Goal: Information Seeking & Learning: Learn about a topic

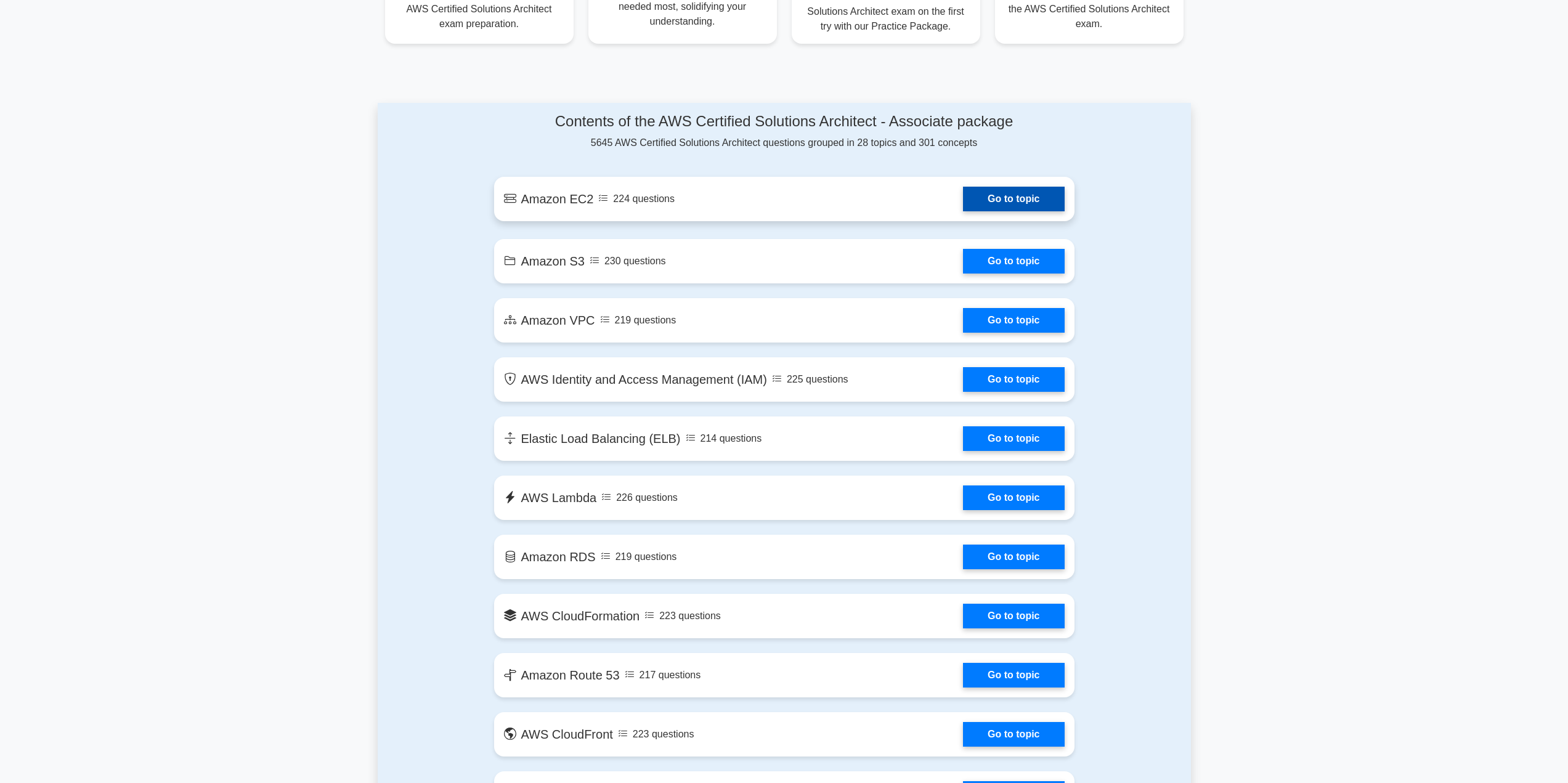
scroll to position [555, 0]
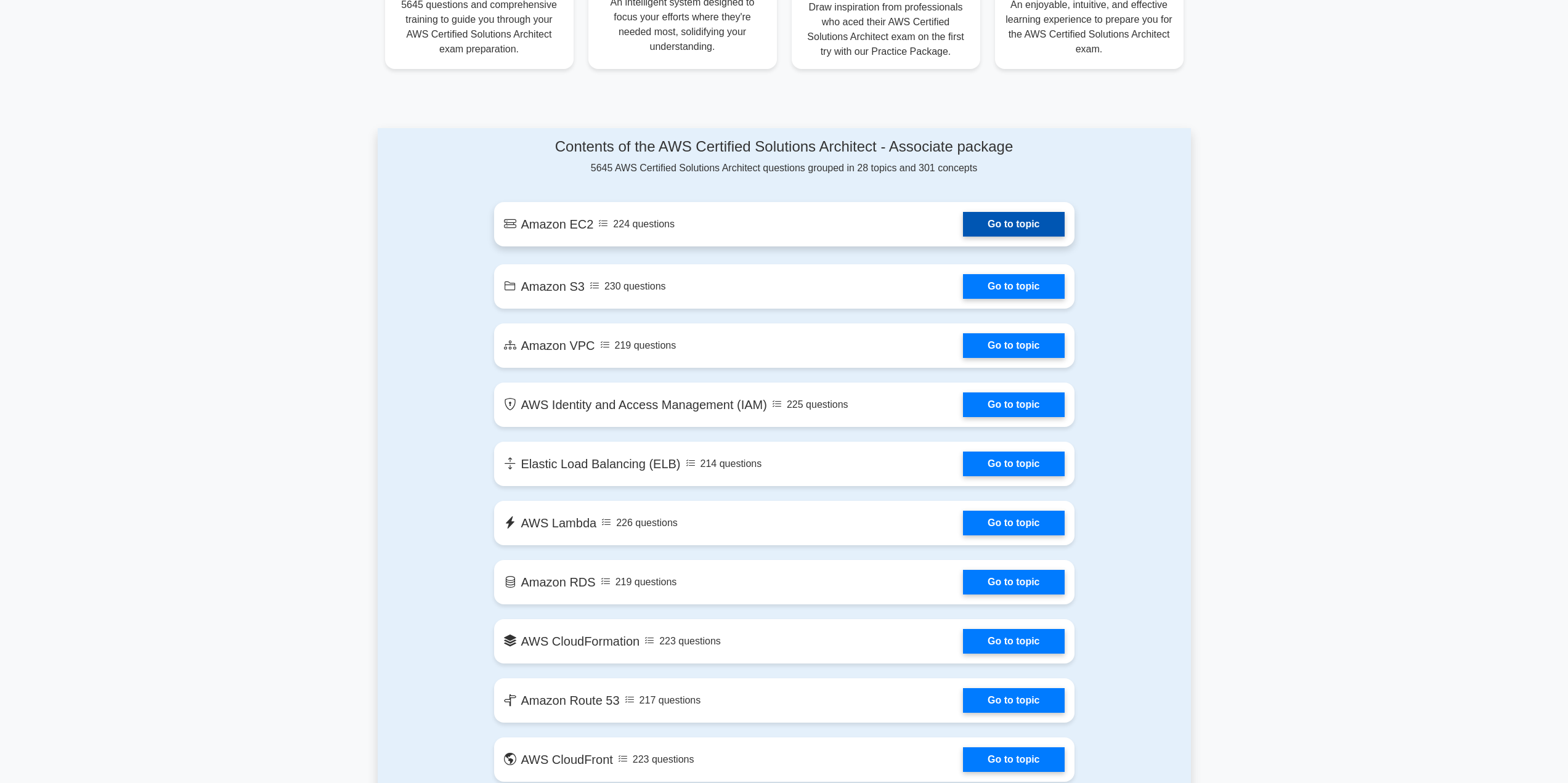
click at [991, 225] on link "Go to topic" at bounding box center [1013, 224] width 101 height 25
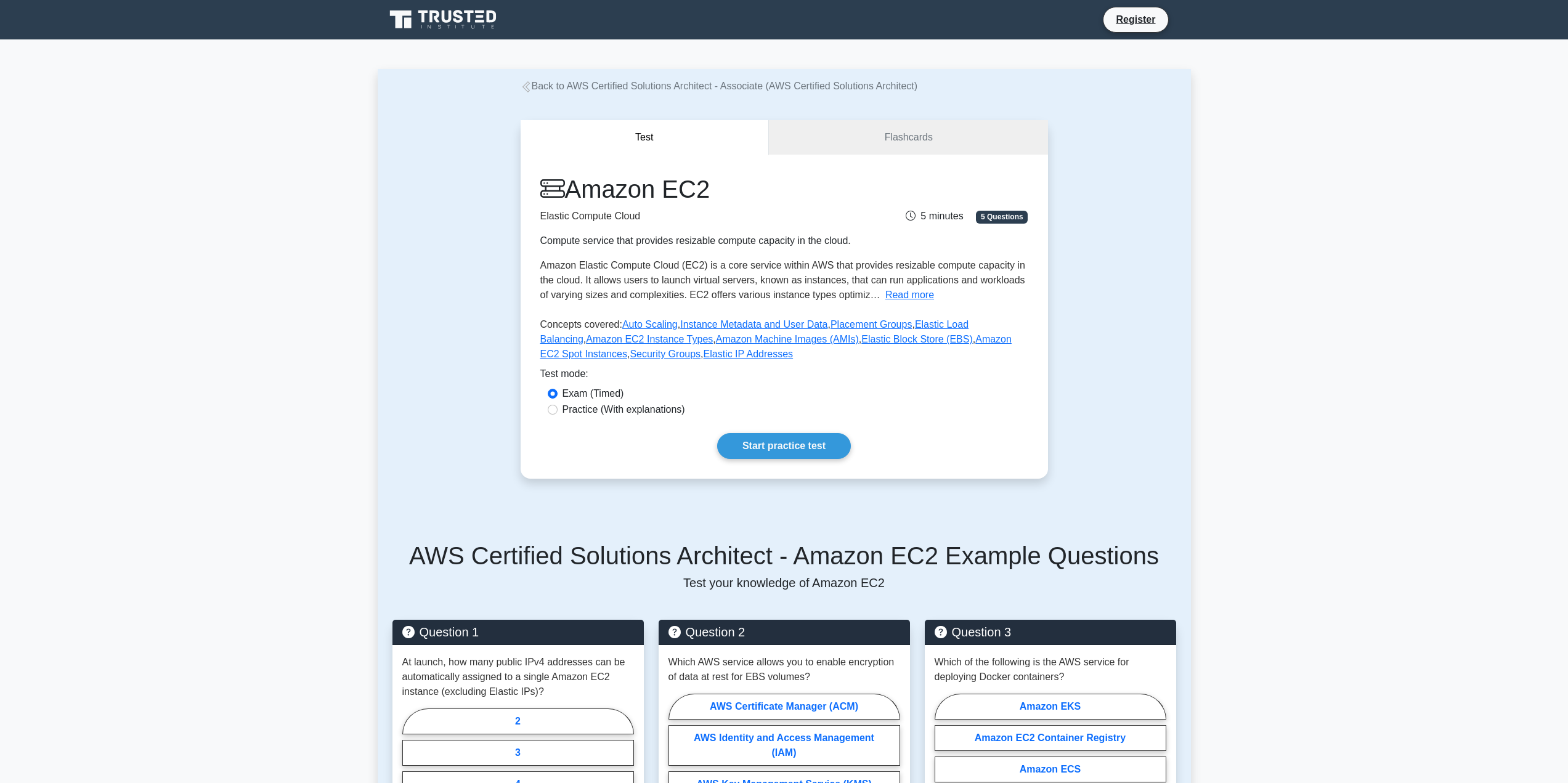
click at [786, 430] on div "Amazon EC2 Elastic Compute Cloud Compute service that provides resizable comput…" at bounding box center [784, 316] width 528 height 324
click at [918, 134] on link "Flashcards" at bounding box center [908, 138] width 278 height 35
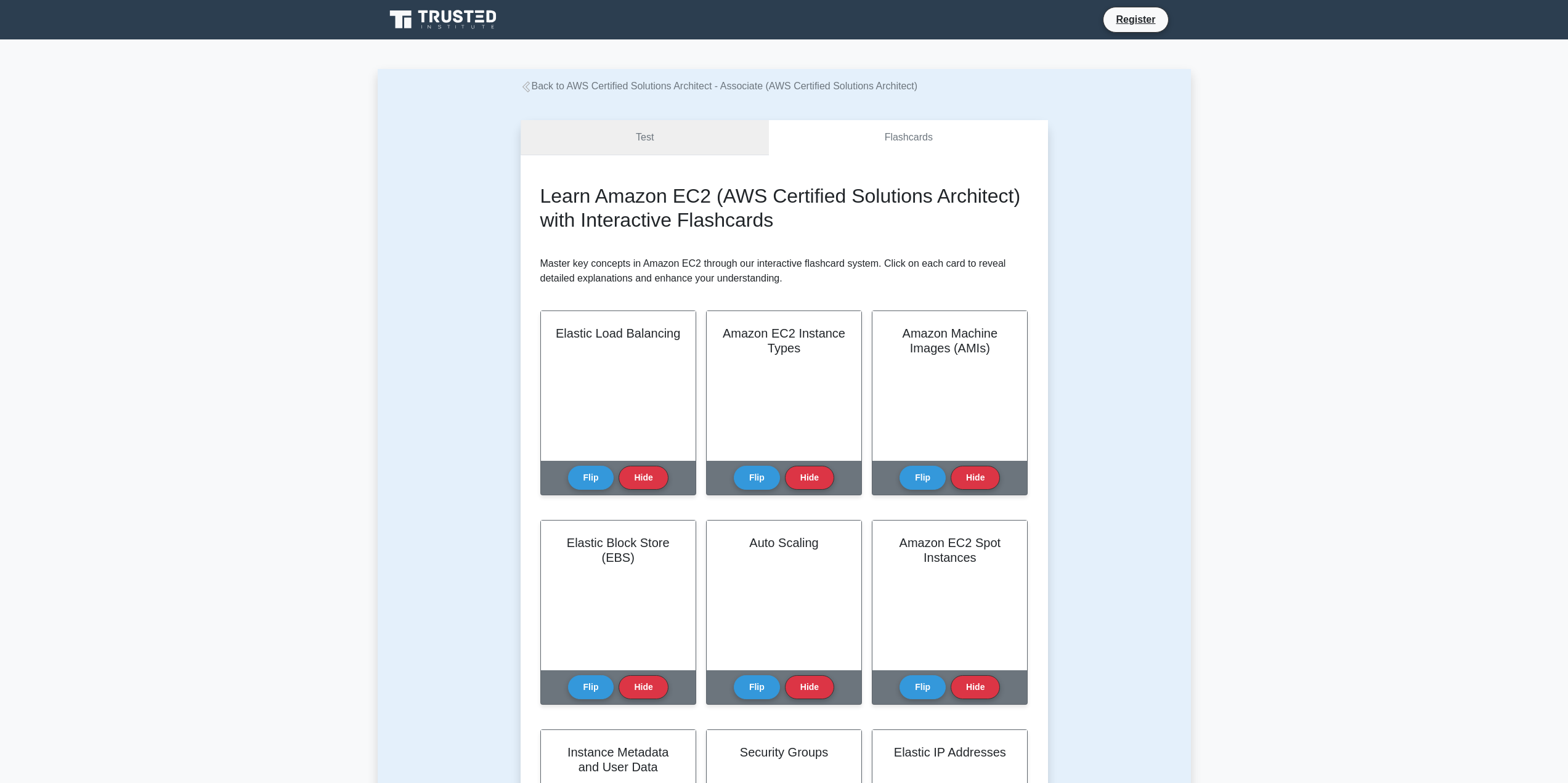
click at [656, 137] on link "Test" at bounding box center [644, 138] width 248 height 35
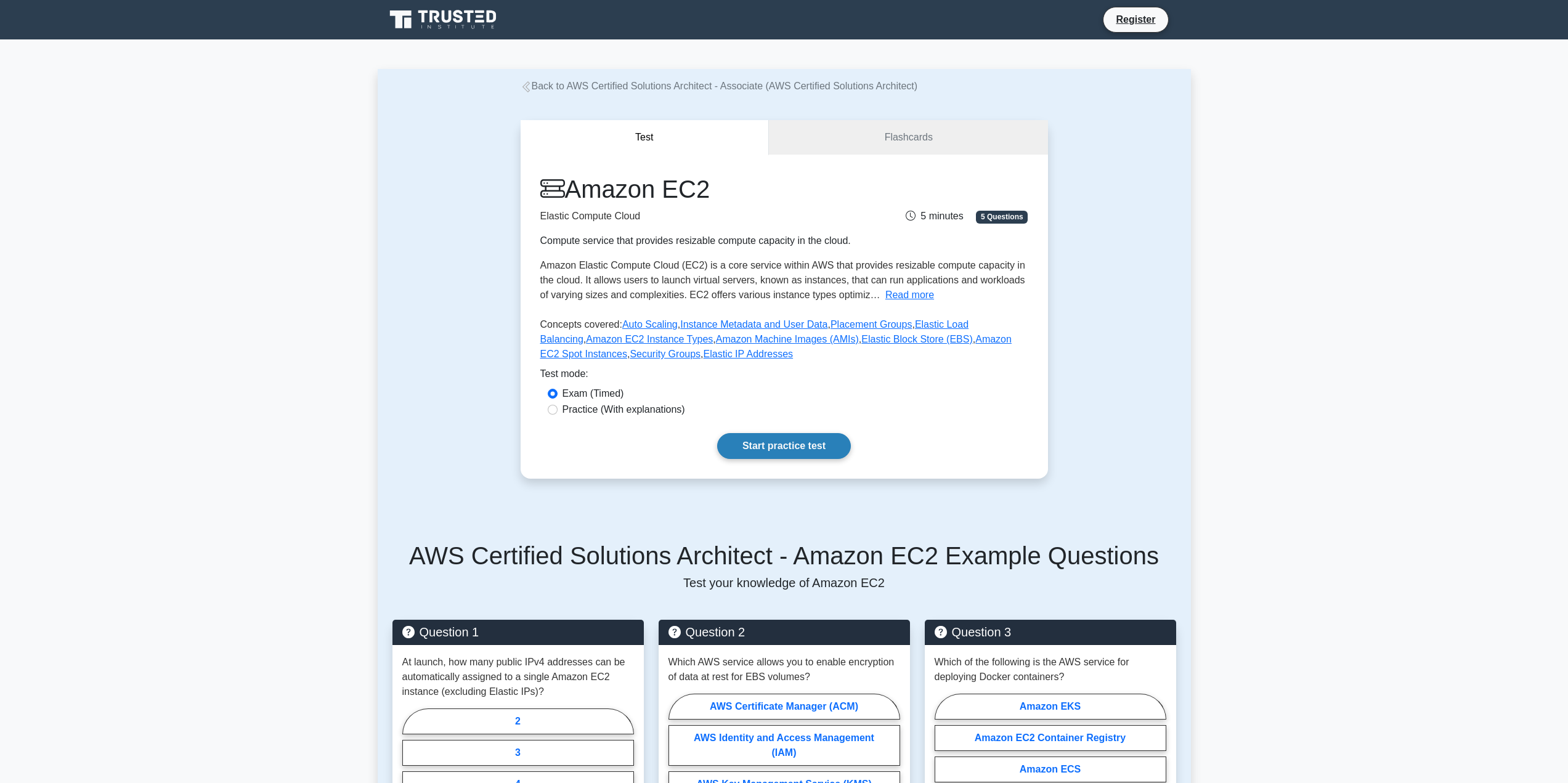
click at [781, 448] on link "Start practice test" at bounding box center [784, 445] width 133 height 25
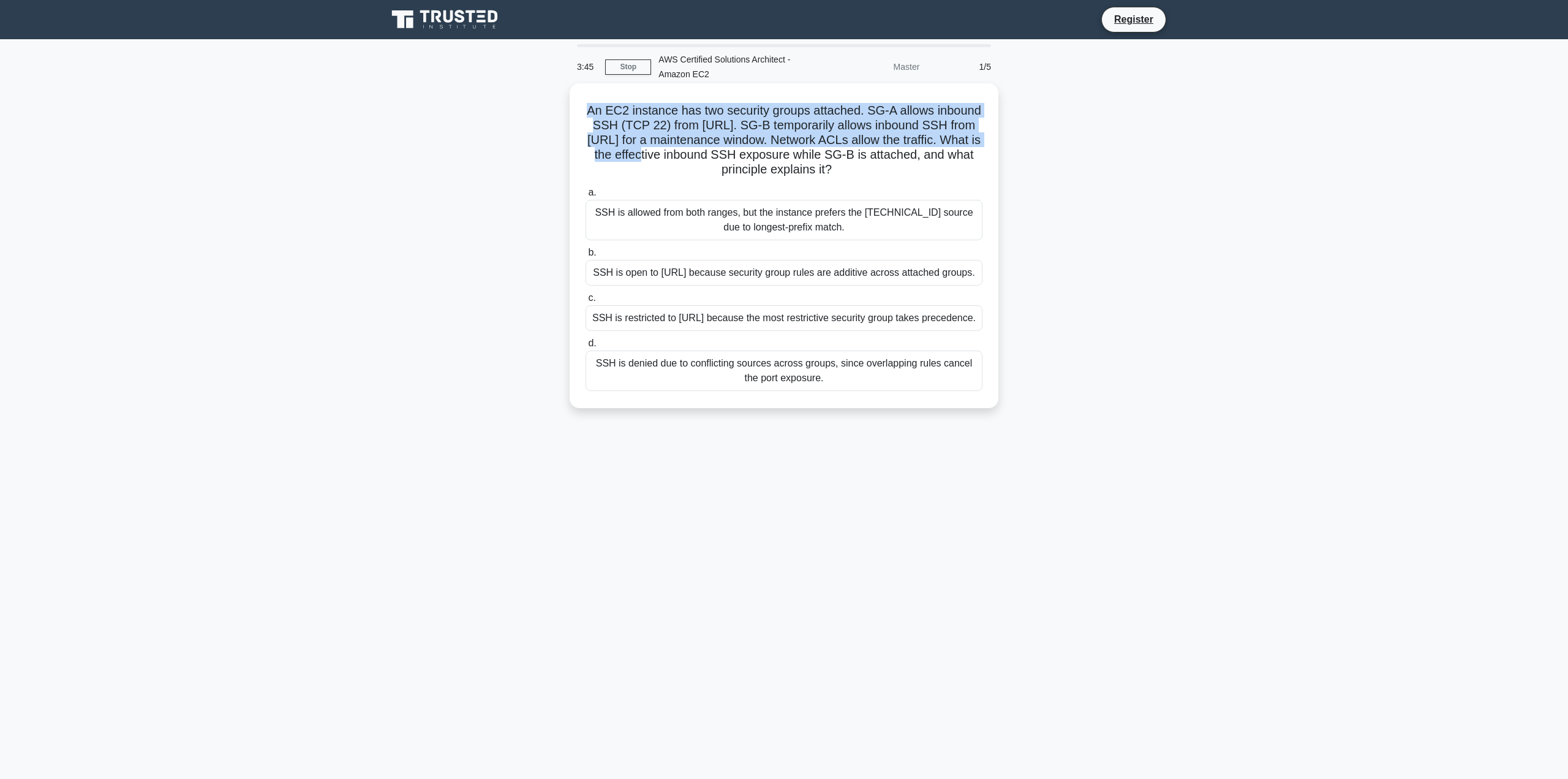
drag, startPoint x: 583, startPoint y: 115, endPoint x: 675, endPoint y: 158, distance: 101.6
click at [675, 157] on div "An EC2 instance has two security groups attached. SG-A allows inbound SSH (TCP …" at bounding box center [784, 245] width 419 height 315
click at [675, 158] on h5 "An EC2 instance has two security groups attached. SG-A allows inbound SSH (TCP …" at bounding box center [784, 141] width 400 height 75
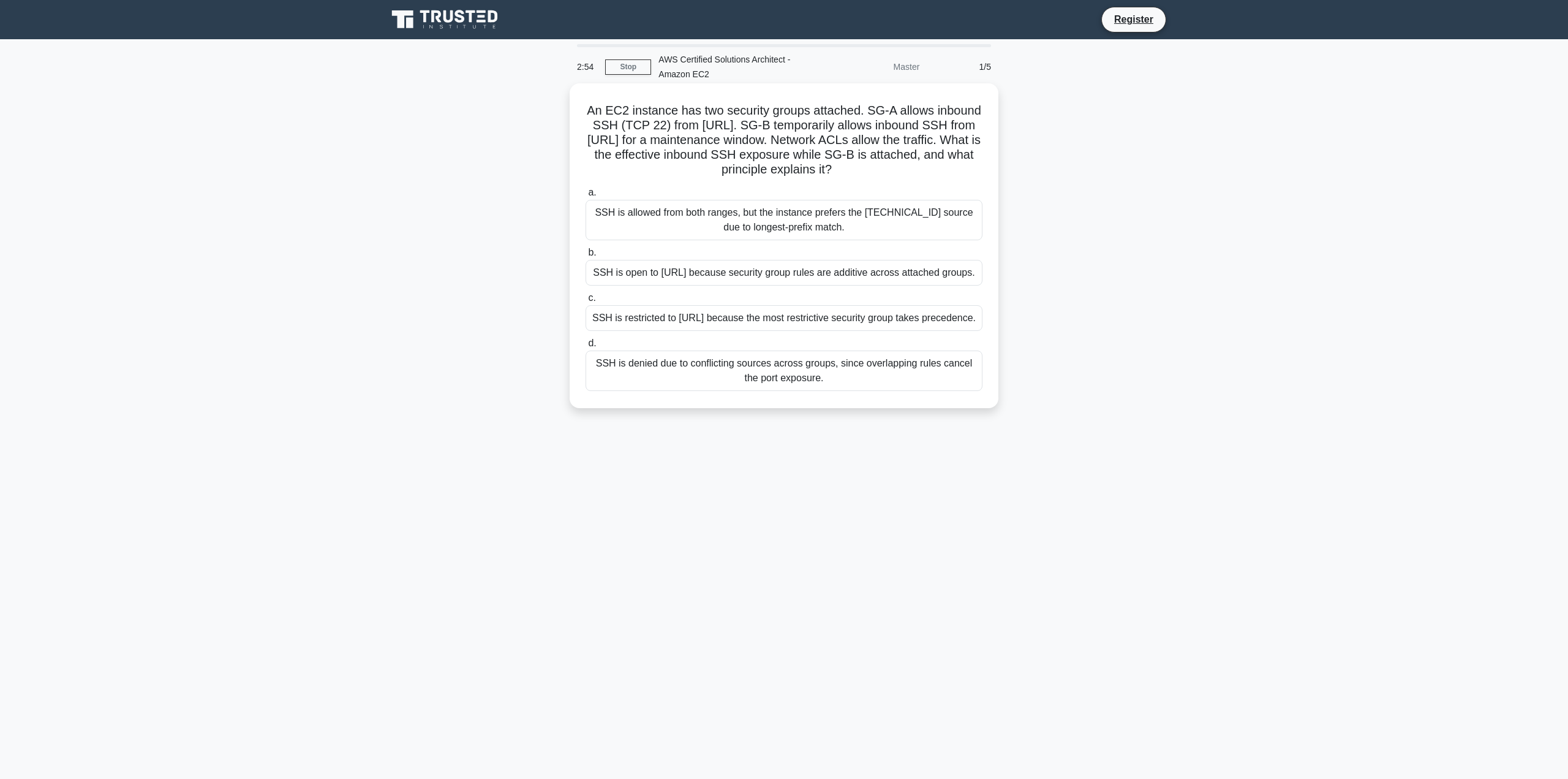
click at [714, 286] on div "SSH is open to 0.0.0.0/0 because security group rules are additive across attac…" at bounding box center [784, 272] width 397 height 25
click at [586, 257] on input "b. SSH is open to 0.0.0.0/0 because security group rules are additive across at…" at bounding box center [586, 252] width 0 height 8
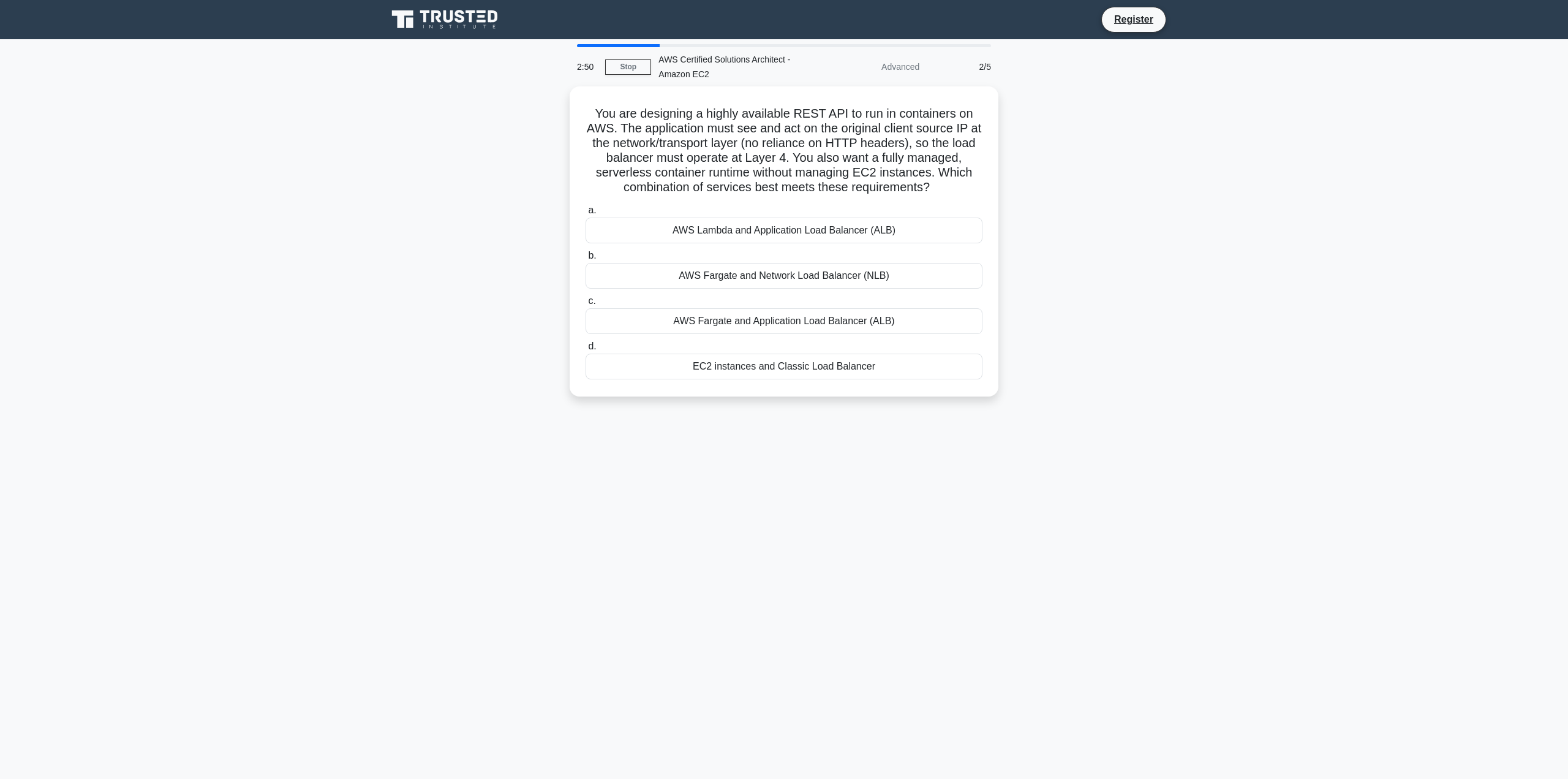
click at [307, 541] on main "2:50 Stop AWS Certified Solutions Architect - Amazon EC2 Advanced 2/5 You are d…" at bounding box center [784, 409] width 1568 height 740
click at [791, 270] on div "AWS Fargate and Network Load Balancer (NLB)" at bounding box center [784, 272] width 397 height 25
click at [586, 257] on input "b. AWS Fargate and Network Load Balancer (NLB)" at bounding box center [586, 252] width 0 height 8
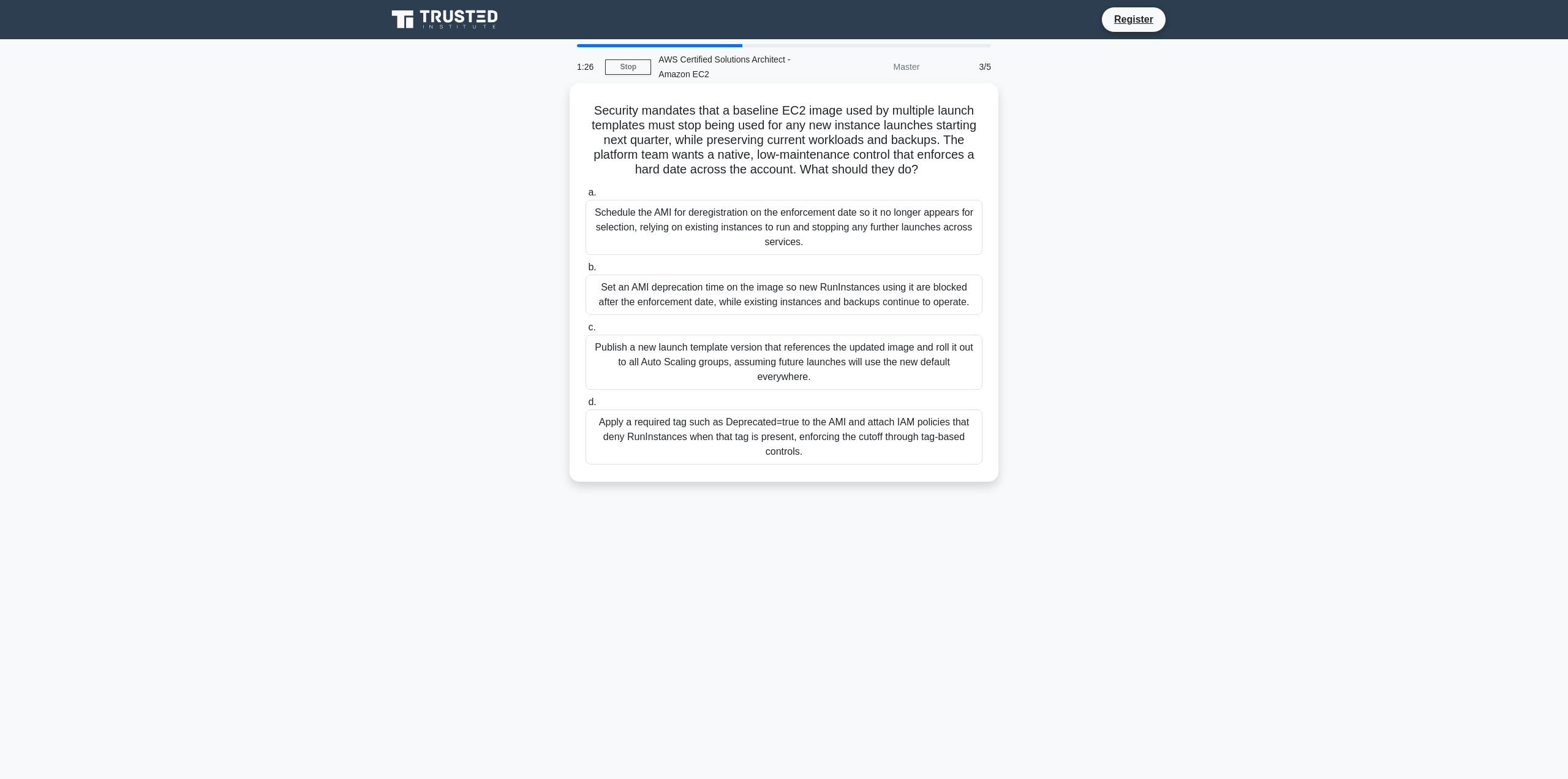
click at [812, 296] on div "Set an AMI deprecation time on the image so new RunInstances using it are block…" at bounding box center [784, 294] width 397 height 40
click at [586, 272] on input "b. Set an AMI deprecation time on the image so new RunInstances using it are bl…" at bounding box center [586, 267] width 0 height 8
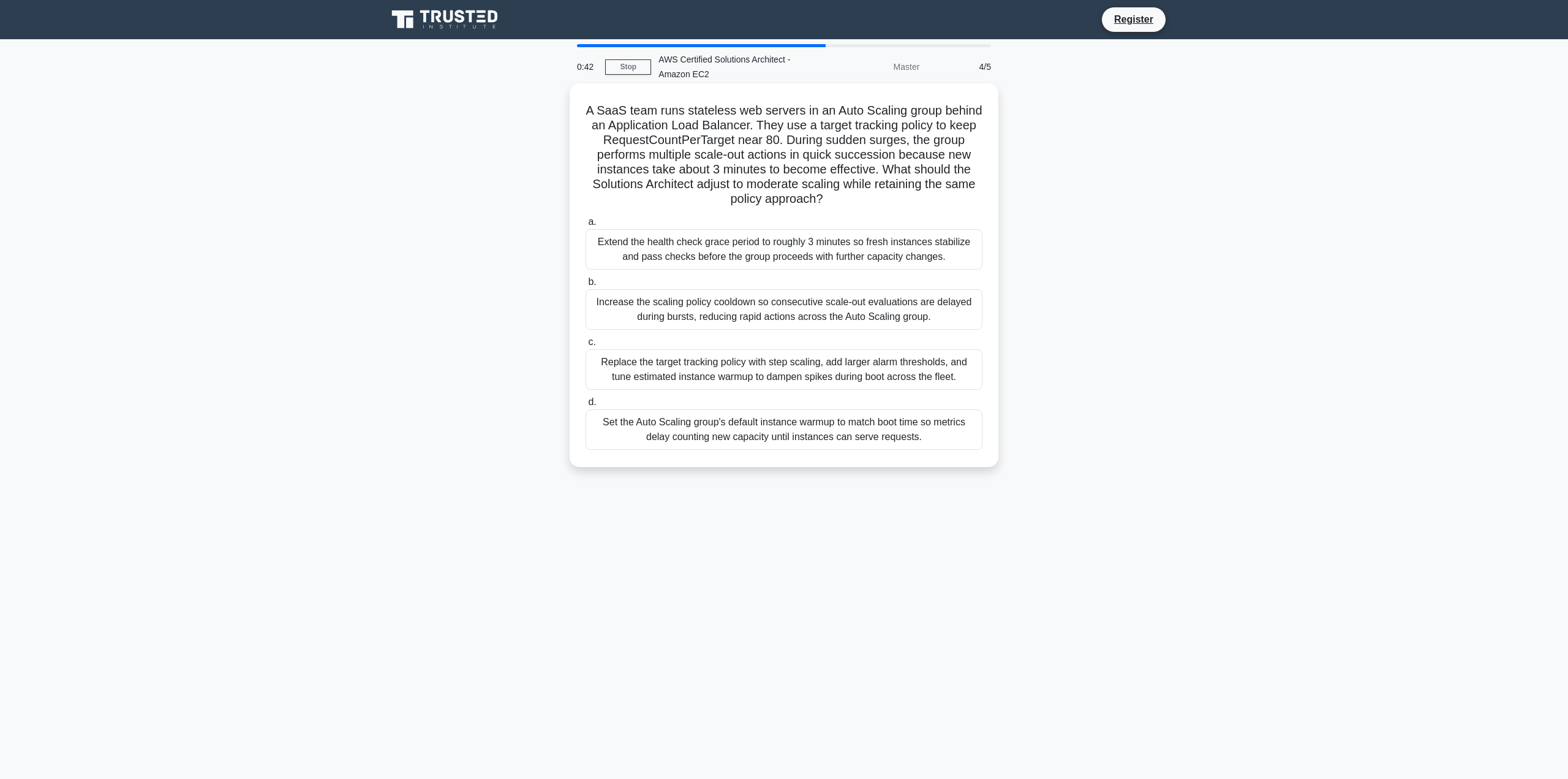
click at [748, 435] on div "Set the Auto Scaling group's default instance warmup to match boot time so metr…" at bounding box center [784, 430] width 397 height 40
click at [586, 406] on input "d. Set the Auto Scaling group's default instance warmup to match boot time so m…" at bounding box center [586, 402] width 0 height 8
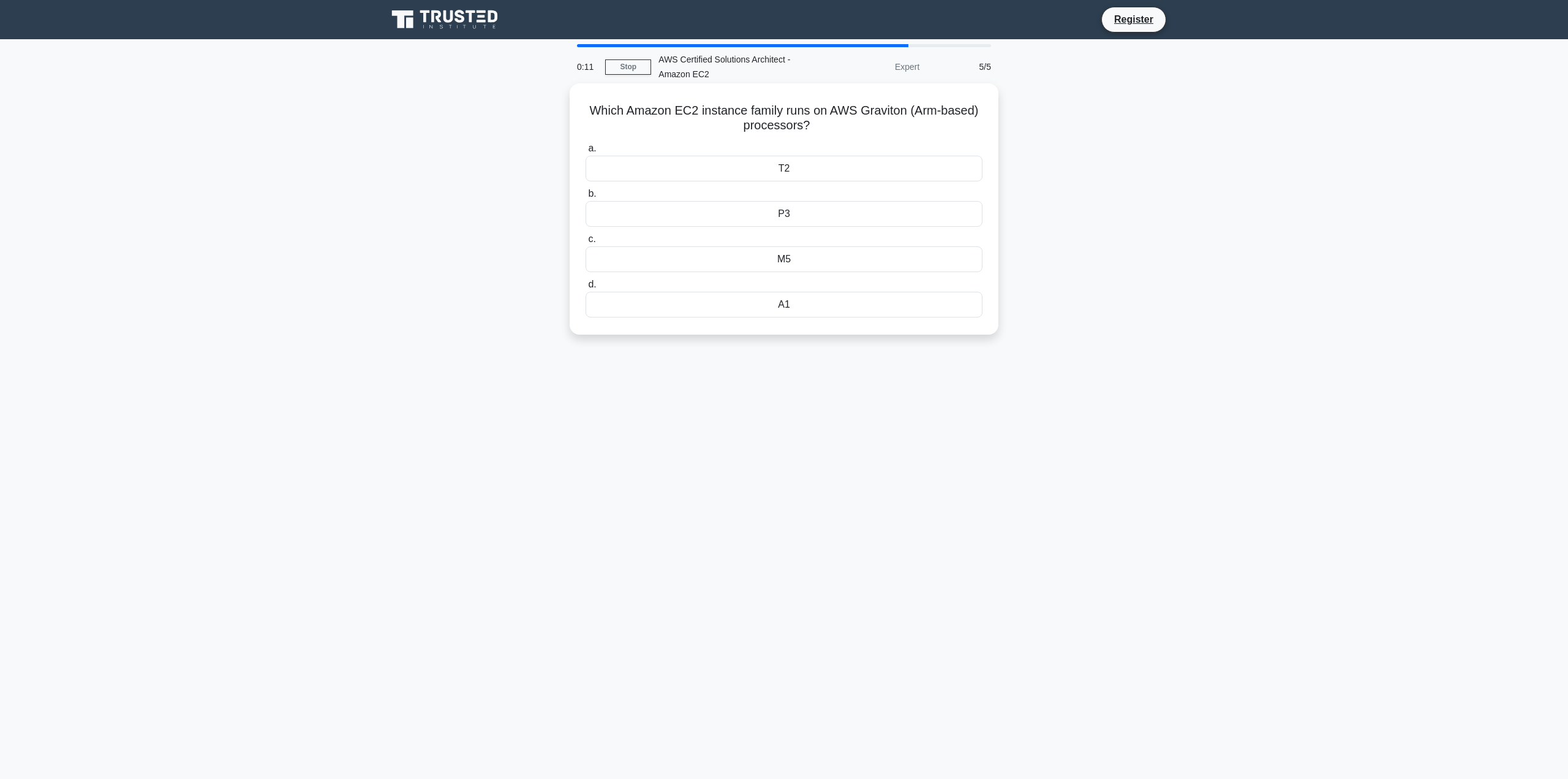
click at [776, 286] on label "d. A1" at bounding box center [784, 297] width 397 height 40
click at [586, 286] on input "d. A1" at bounding box center [586, 284] width 0 height 8
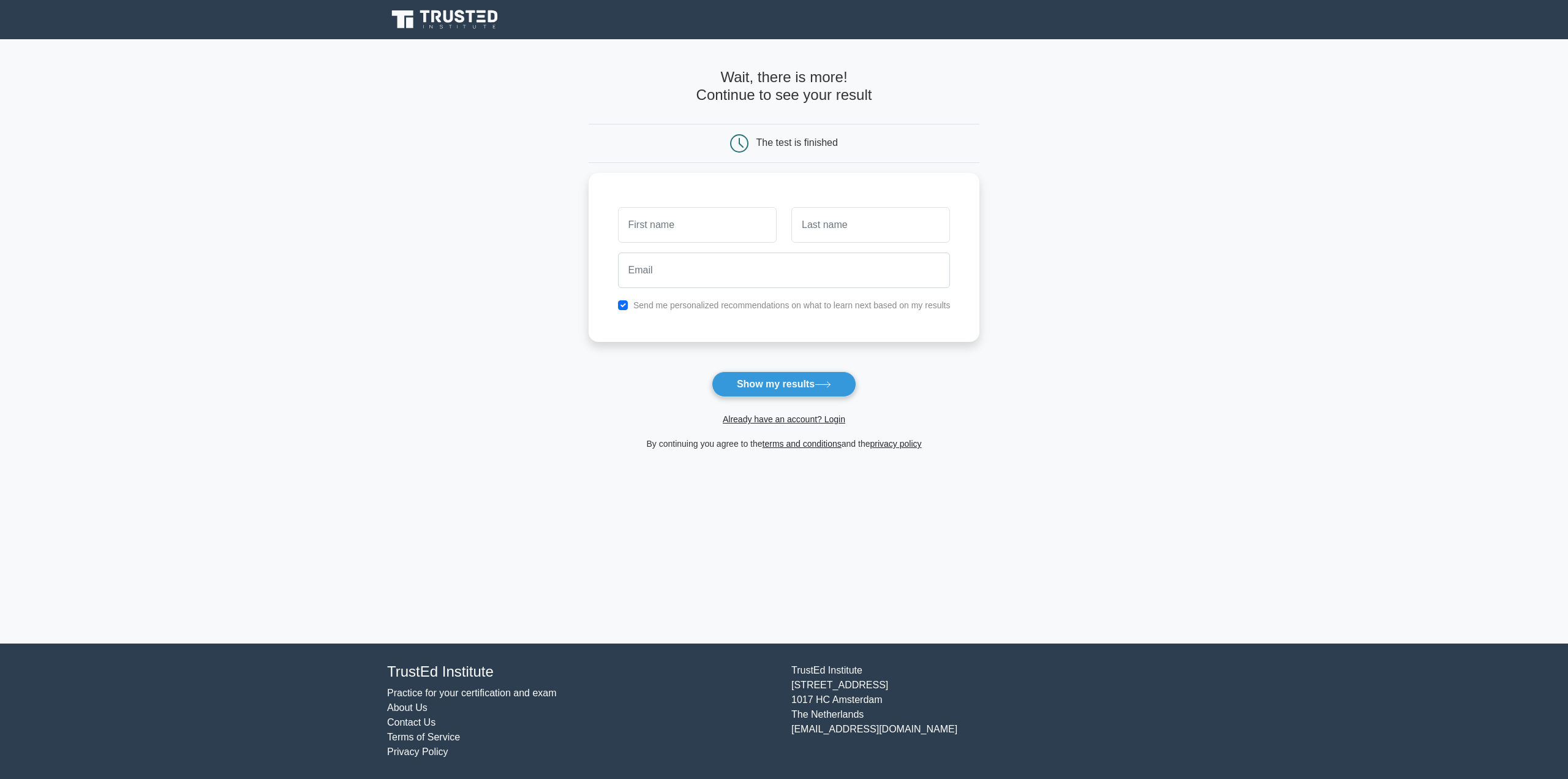
type input "J"
type input "Charan"
type input "Enike"
click at [722, 279] on input "email" at bounding box center [784, 267] width 333 height 36
click at [735, 253] on input "email" at bounding box center [784, 267] width 333 height 36
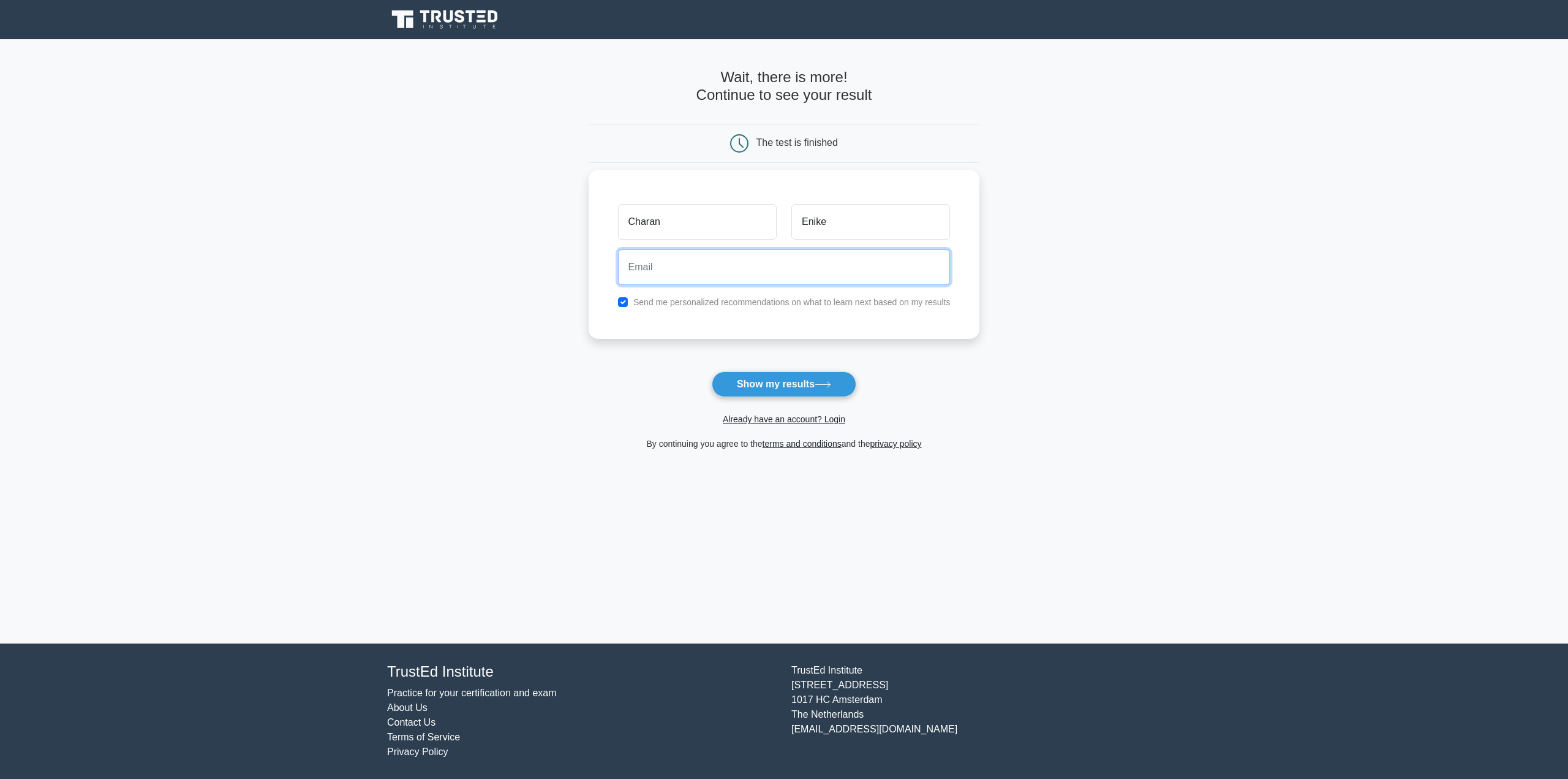
click at [739, 265] on input "email" at bounding box center [784, 267] width 333 height 36
type input "charankumarenike@gmail.com"
click at [762, 377] on button "Show my results" at bounding box center [784, 383] width 145 height 25
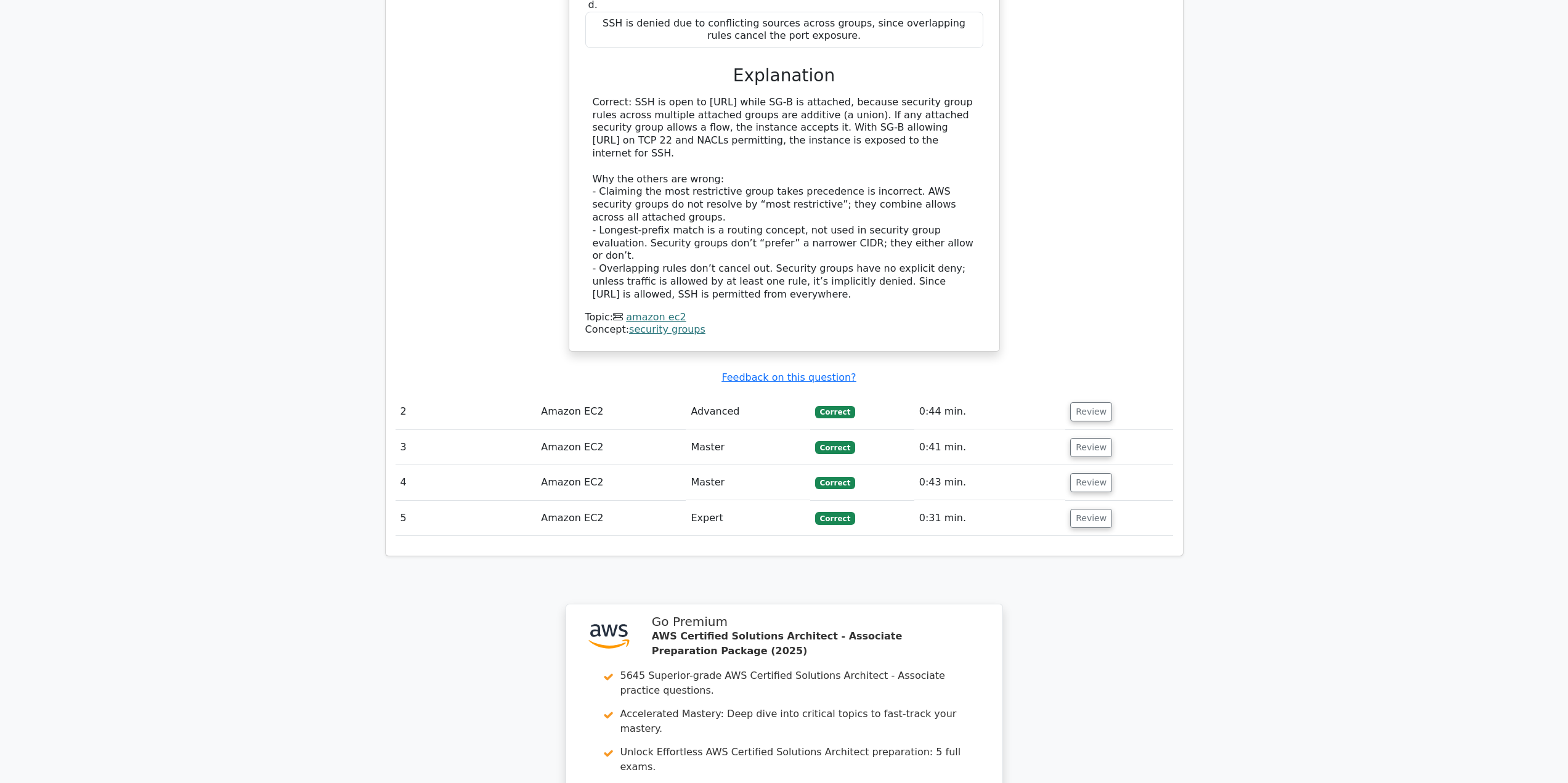
scroll to position [1109, 0]
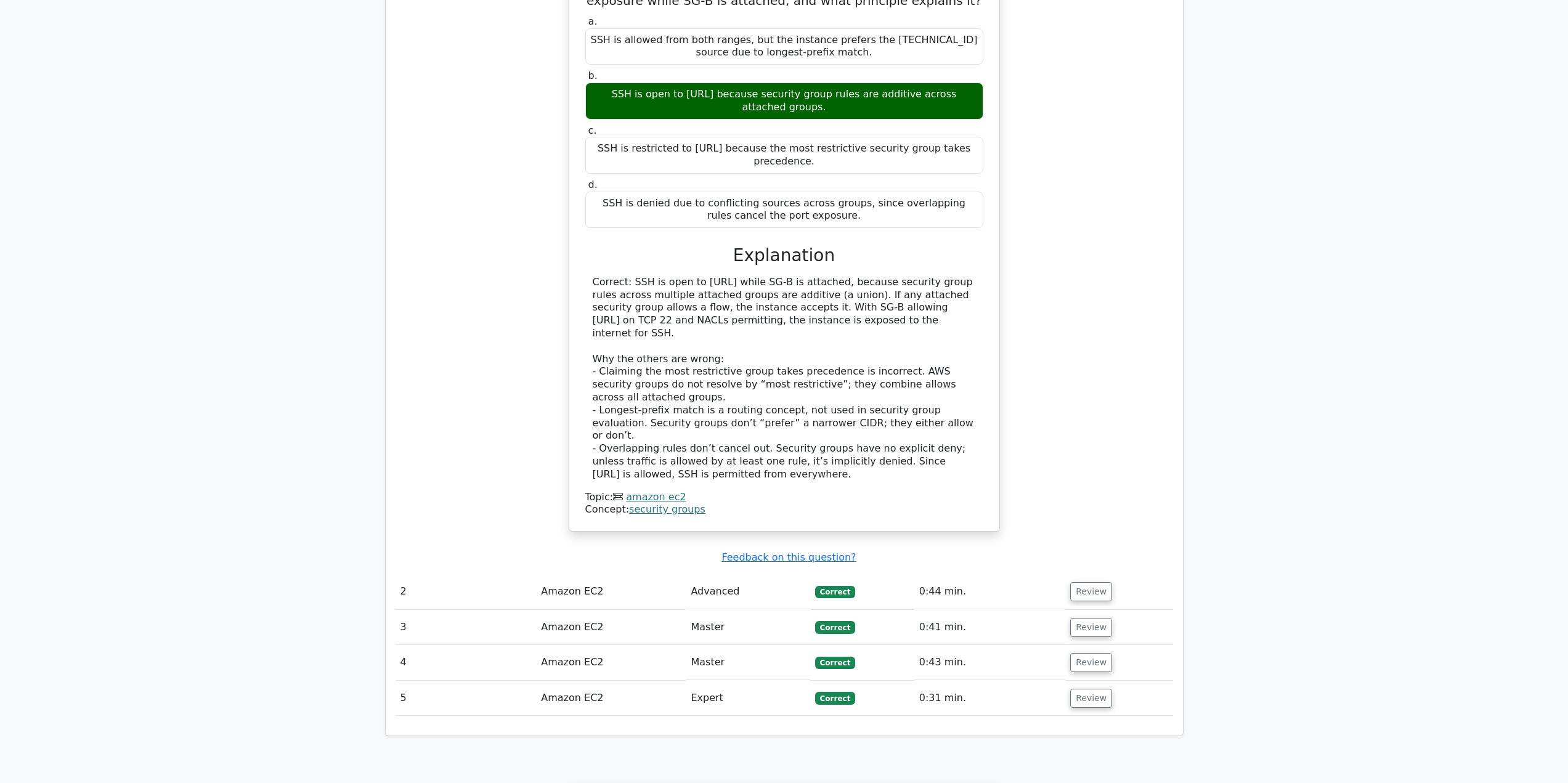
click at [728, 574] on td "Advanced" at bounding box center [747, 592] width 124 height 35
click at [1090, 582] on button "Review" at bounding box center [1091, 592] width 42 height 19
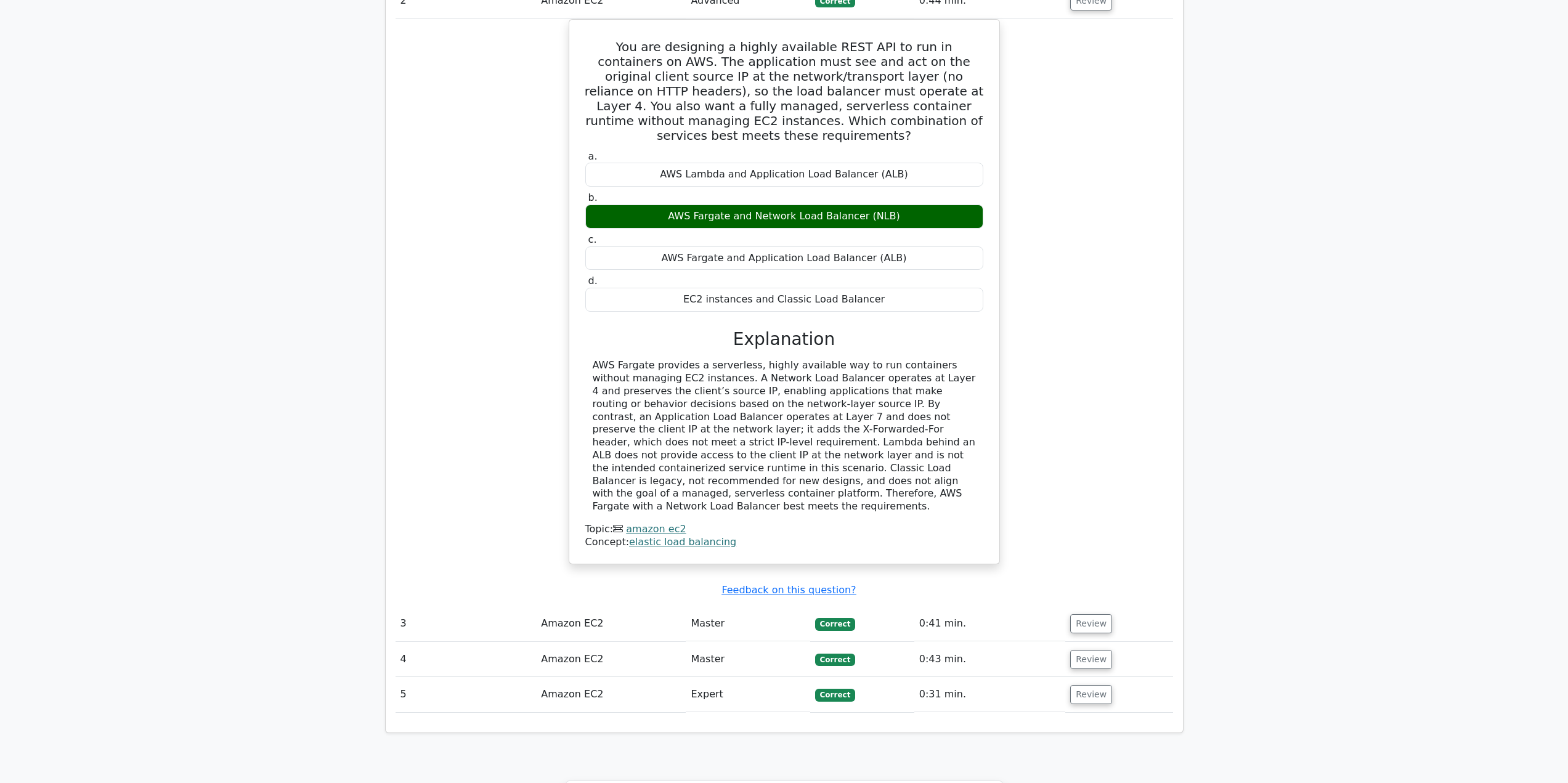
scroll to position [1725, 0]
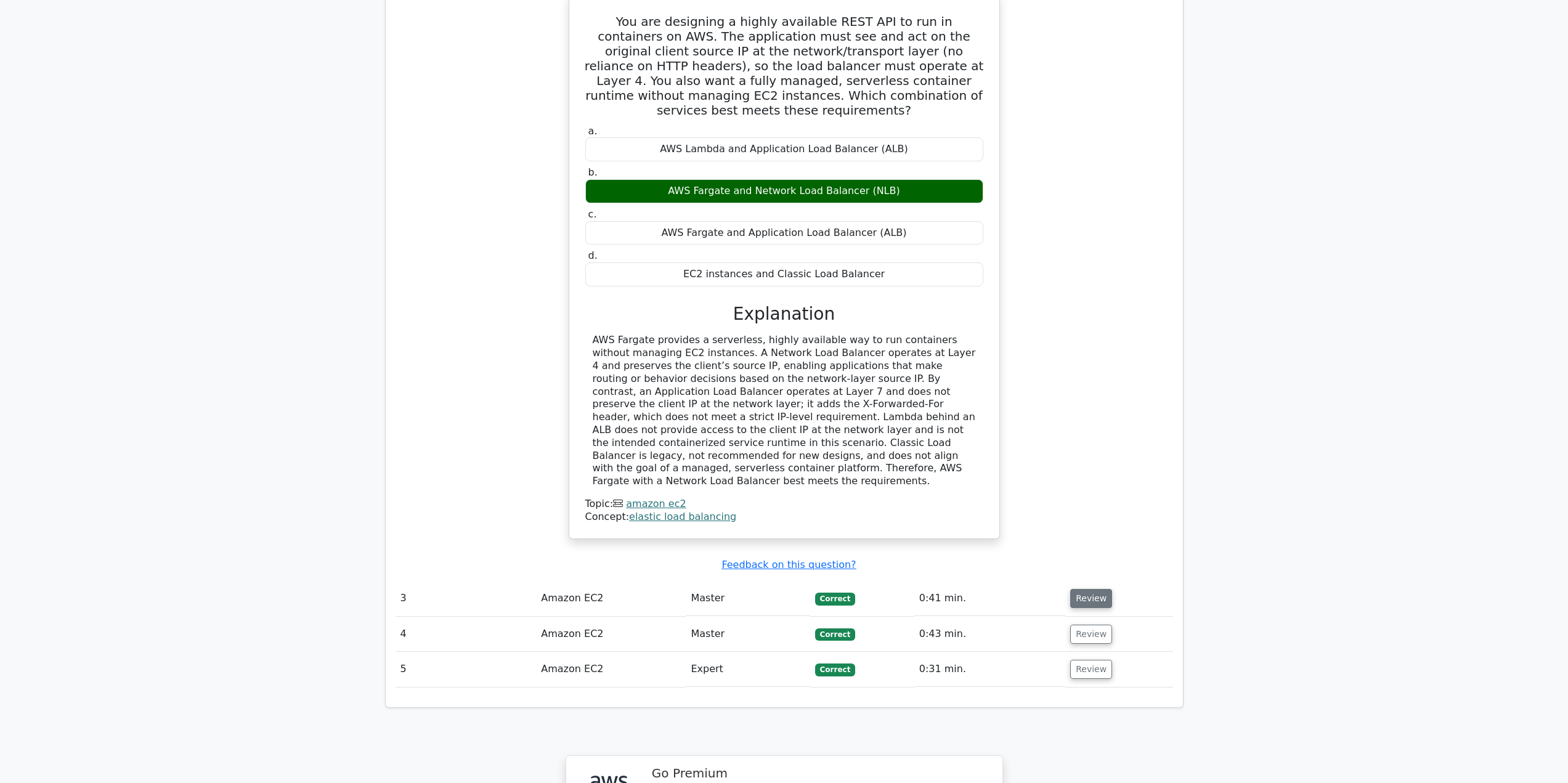
click at [1080, 589] on button "Review" at bounding box center [1091, 599] width 42 height 19
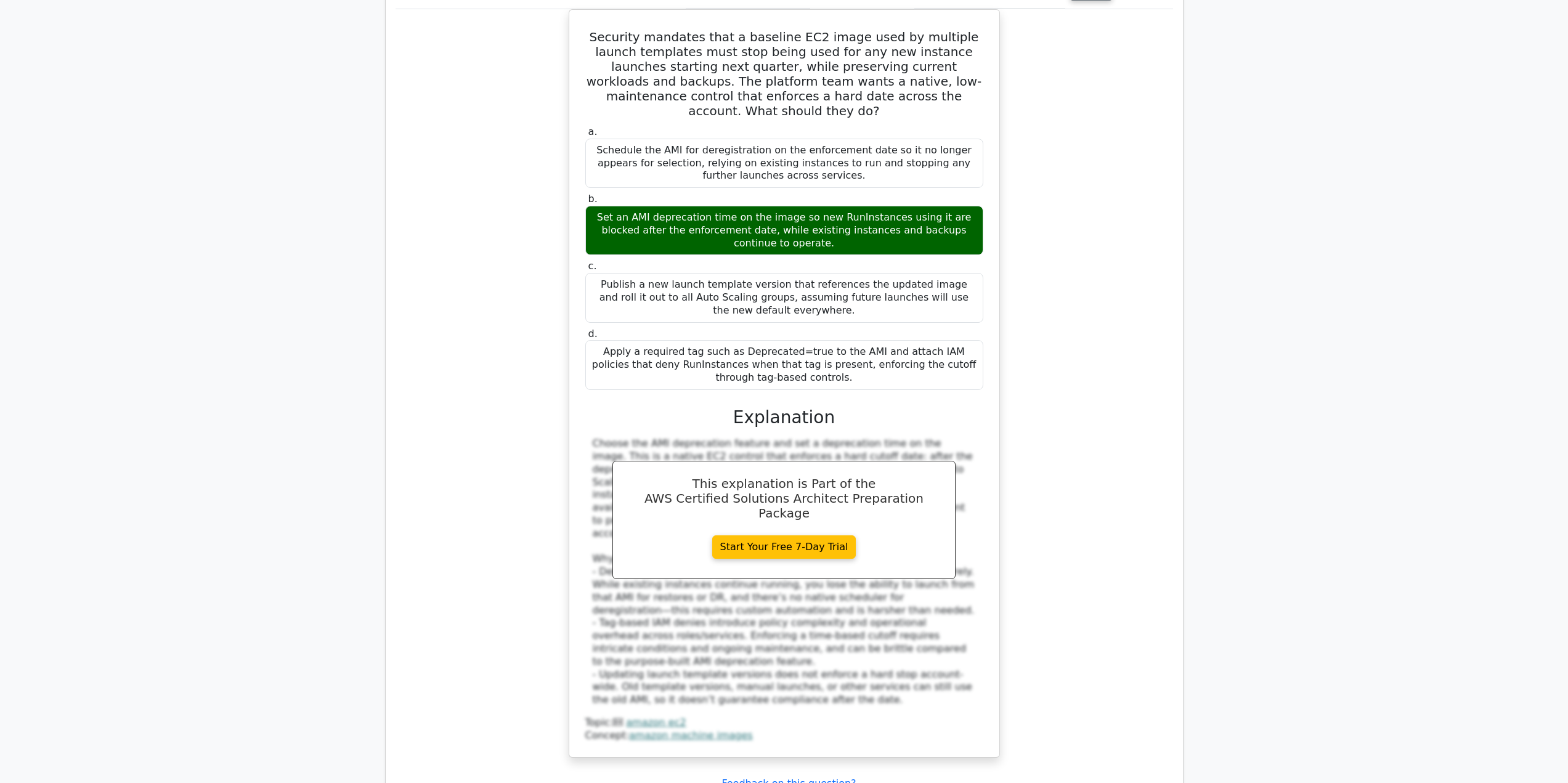
scroll to position [2403, 0]
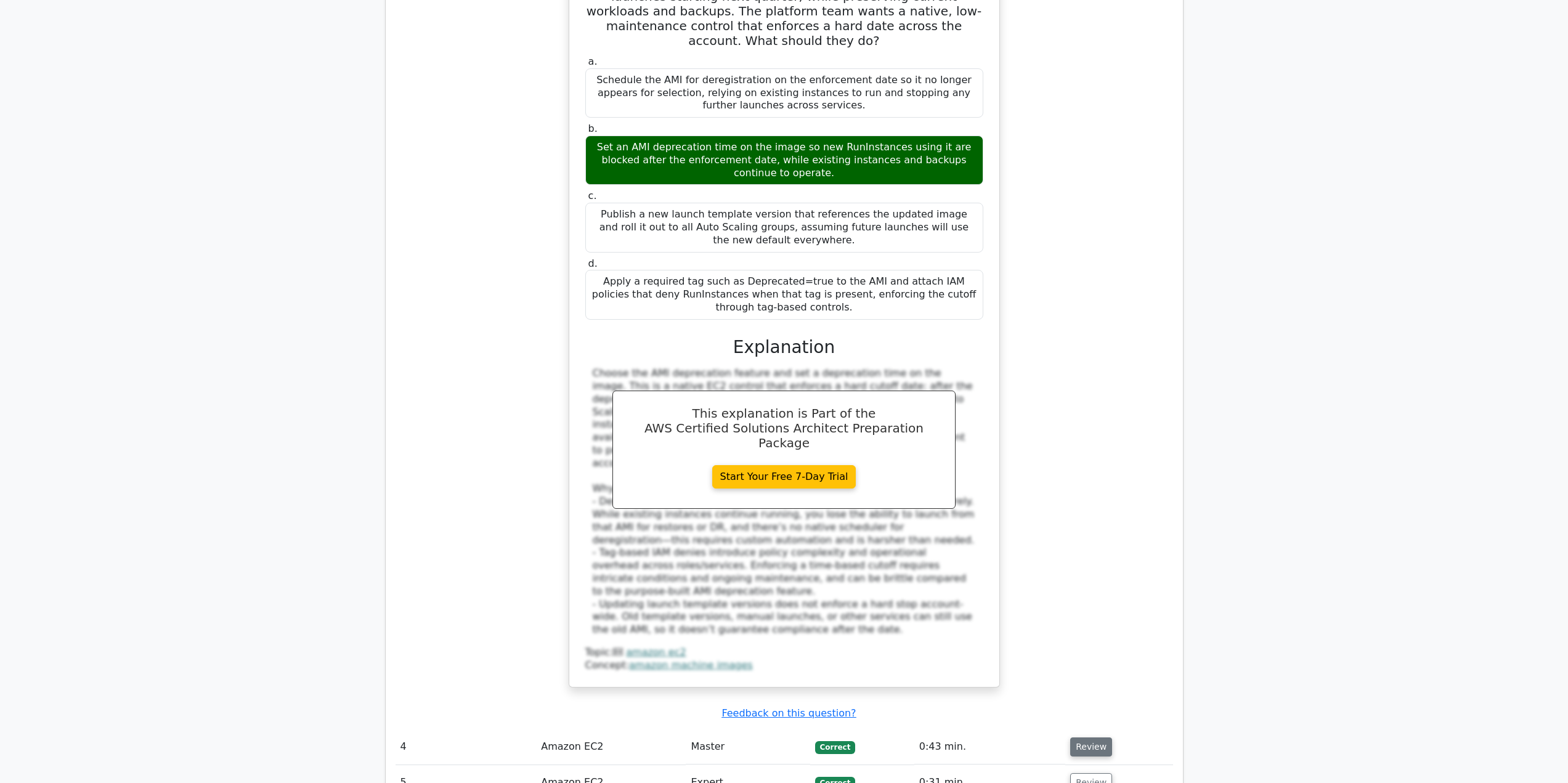
click at [1087, 737] on button "Review" at bounding box center [1091, 747] width 42 height 19
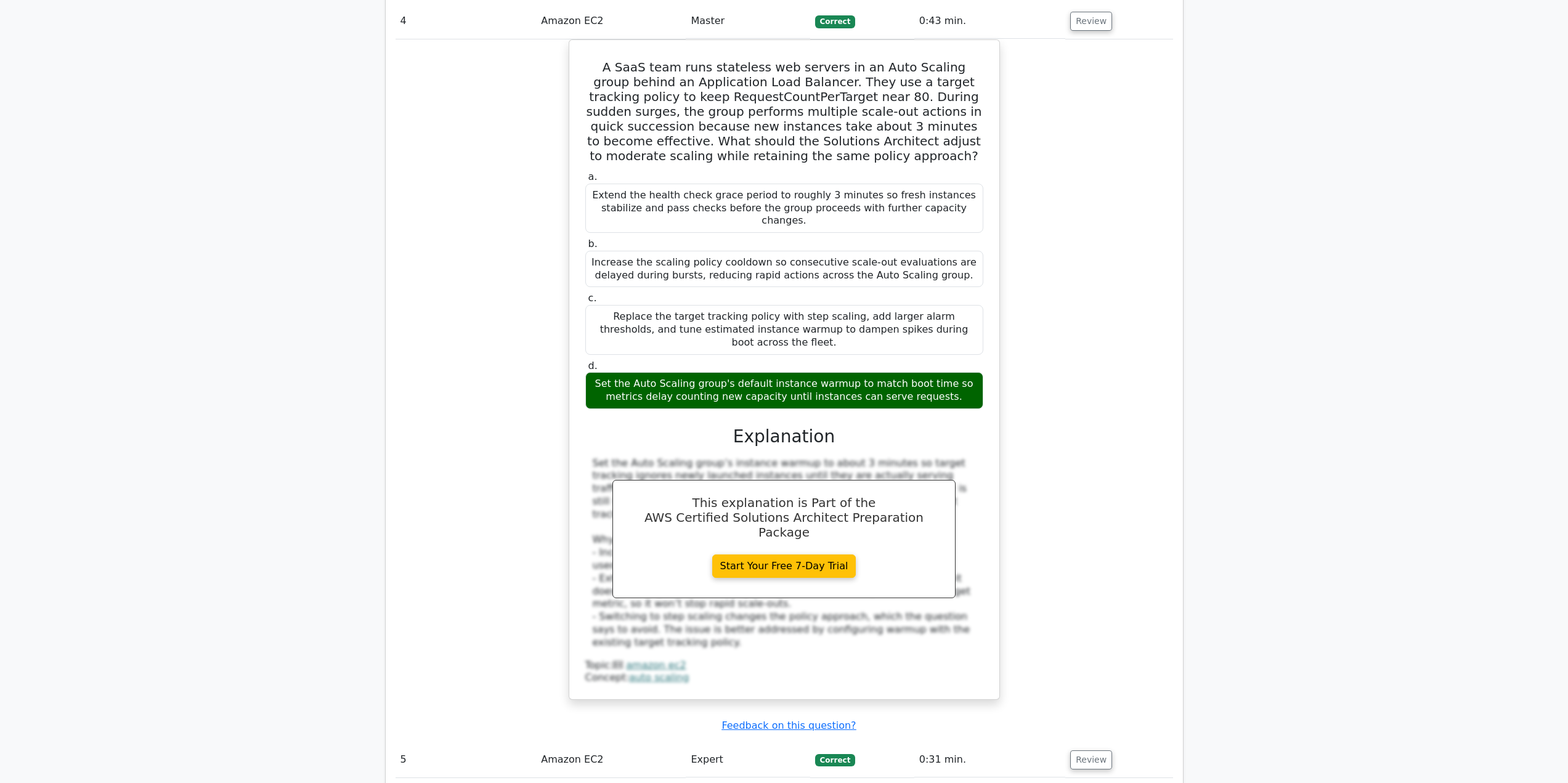
scroll to position [3142, 0]
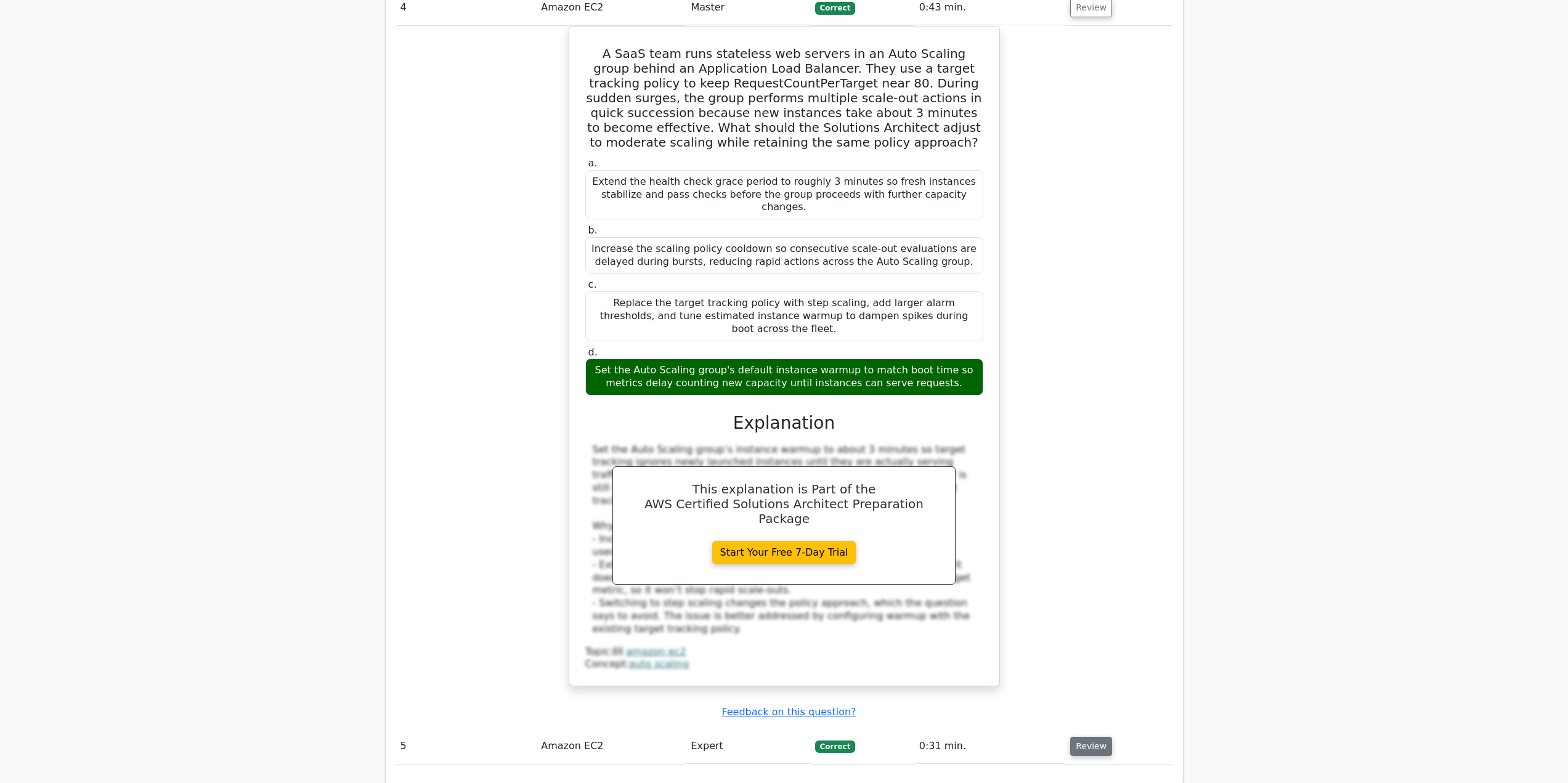
click at [1080, 736] on button "Review" at bounding box center [1091, 746] width 42 height 19
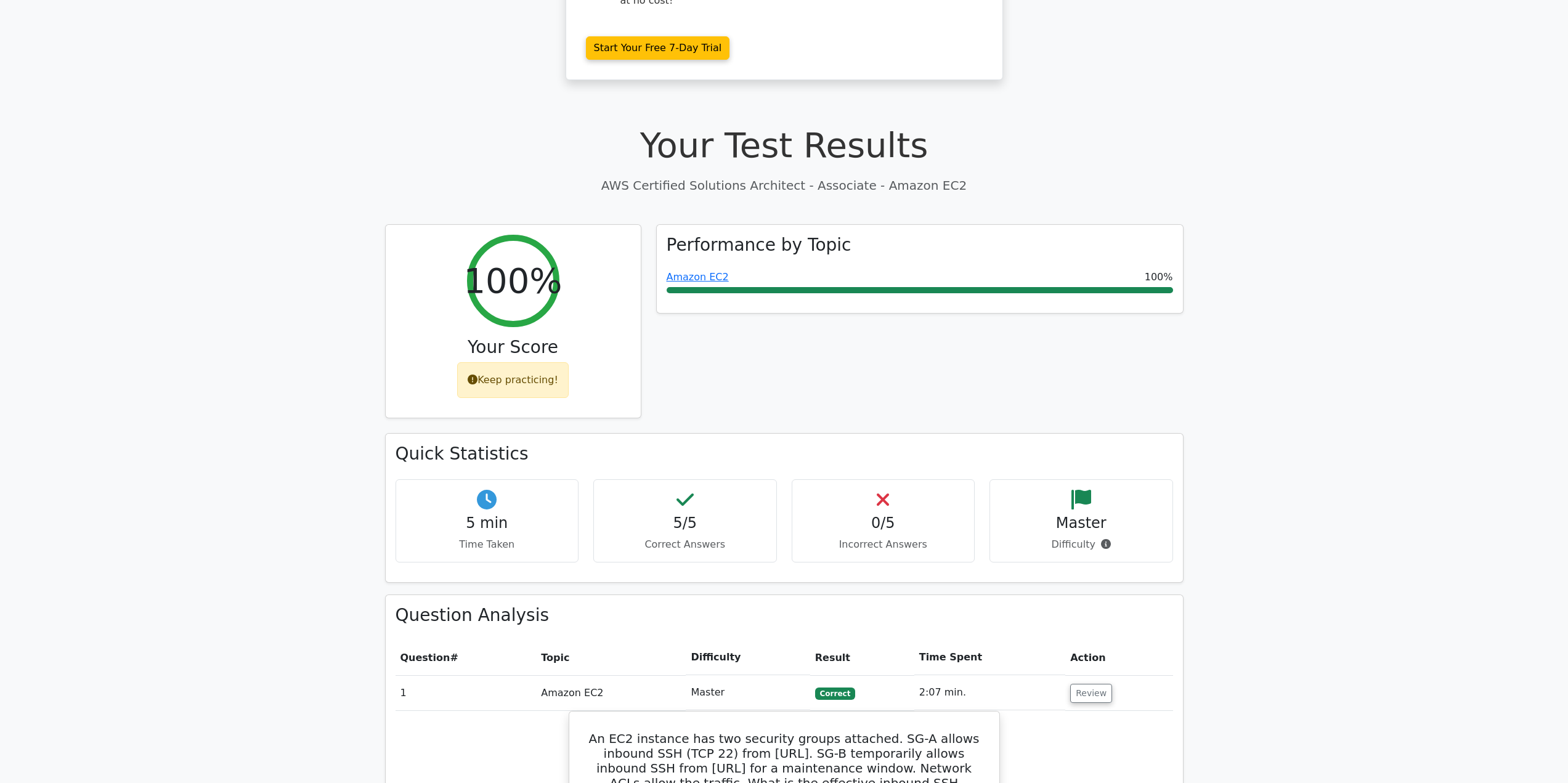
scroll to position [308, 0]
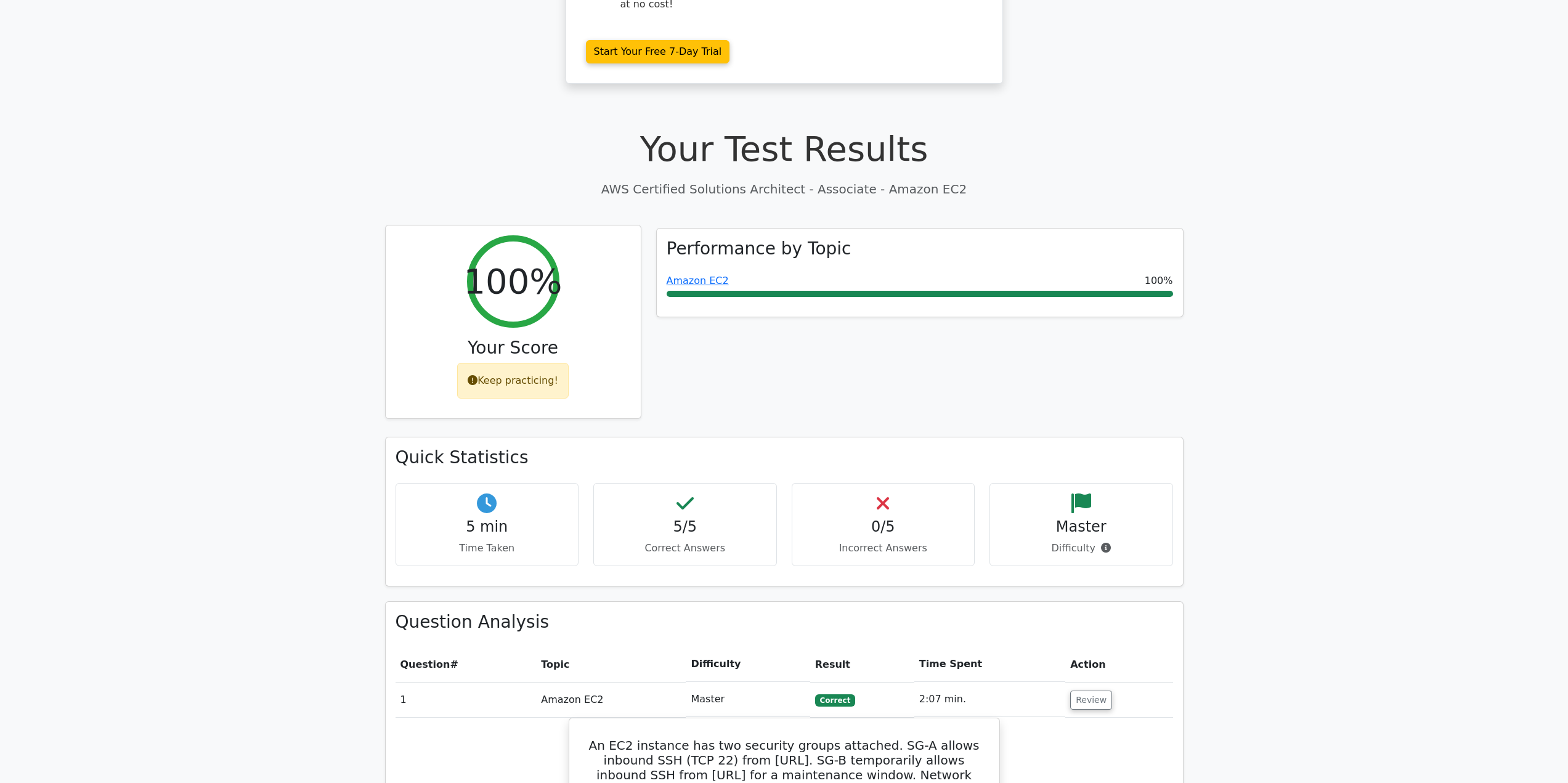
click at [473, 363] on div "Keep practicing!" at bounding box center [513, 380] width 111 height 36
click at [476, 363] on div "Keep practicing!" at bounding box center [513, 380] width 111 height 36
drag, startPoint x: 587, startPoint y: 507, endPoint x: 569, endPoint y: 494, distance: 22.2
click at [586, 506] on div "5 min Time Taken 5/5 Correct Answers 0/5 Incorrect Answers Master" at bounding box center [784, 527] width 792 height 93
click at [568, 492] on div "5 min Time Taken" at bounding box center [486, 521] width 183 height 83
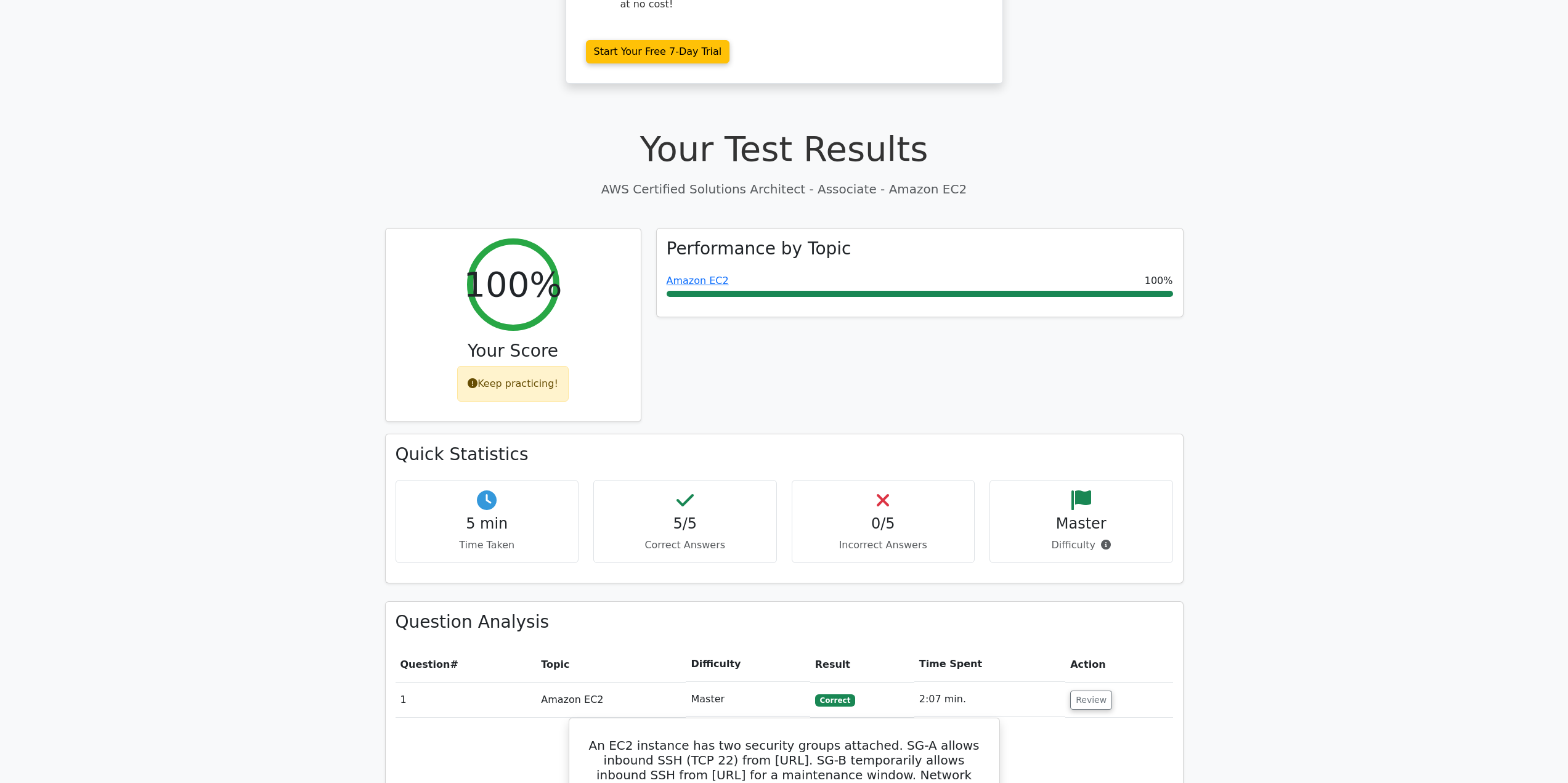
drag, startPoint x: 567, startPoint y: 492, endPoint x: 619, endPoint y: 473, distance: 55.4
click at [619, 480] on div "5 min Time Taken 5/5 Correct Answers 0/5 Incorrect Answers Master" at bounding box center [784, 527] width 792 height 93
drag, startPoint x: 922, startPoint y: 447, endPoint x: 956, endPoint y: 449, distance: 34.1
click at [923, 480] on div "0/5 Incorrect Answers" at bounding box center [883, 521] width 183 height 83
click at [1029, 515] on h4 "Master" at bounding box center [1081, 524] width 162 height 18
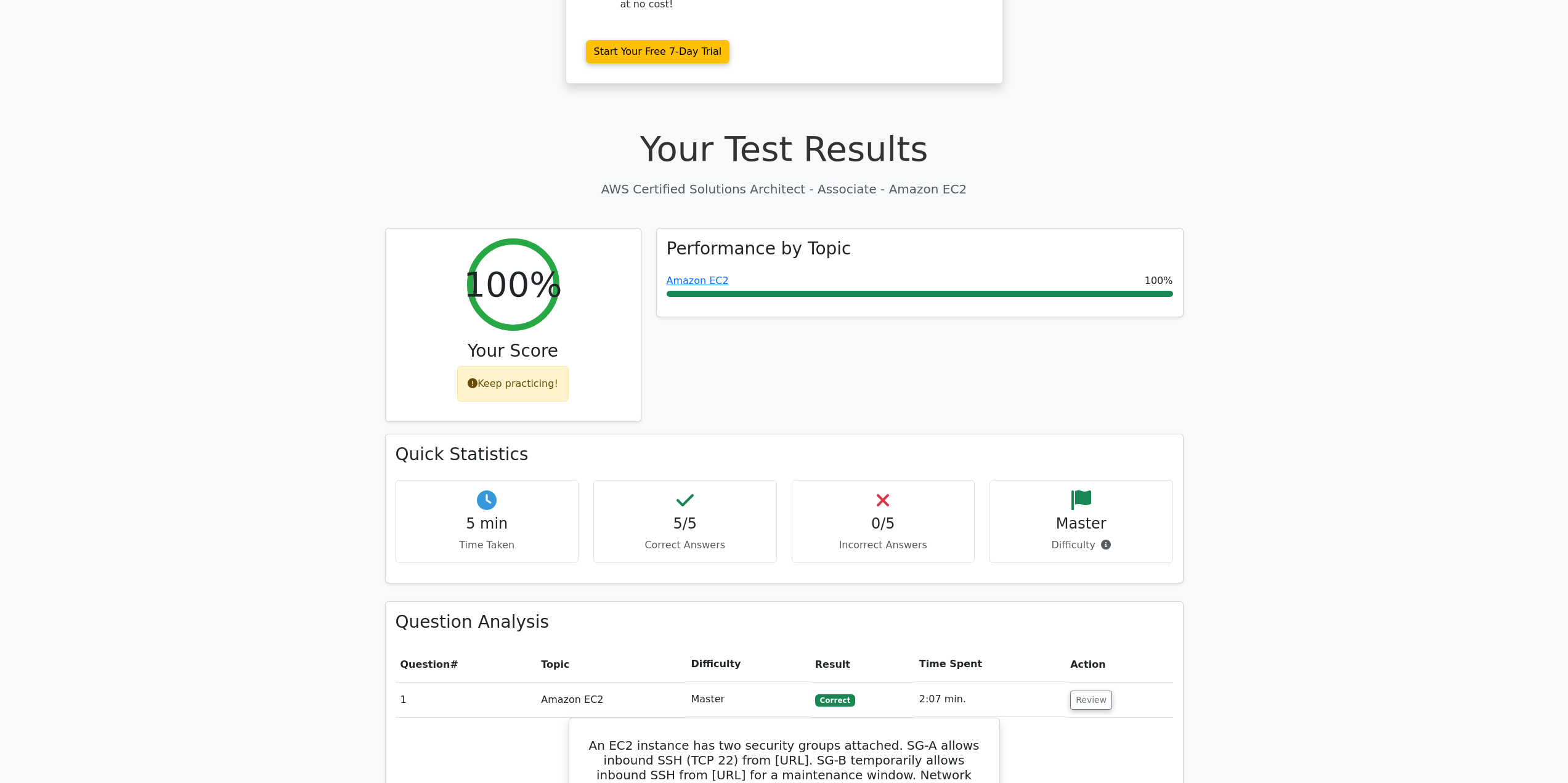
click at [1097, 515] on h4 "Master" at bounding box center [1081, 524] width 162 height 18
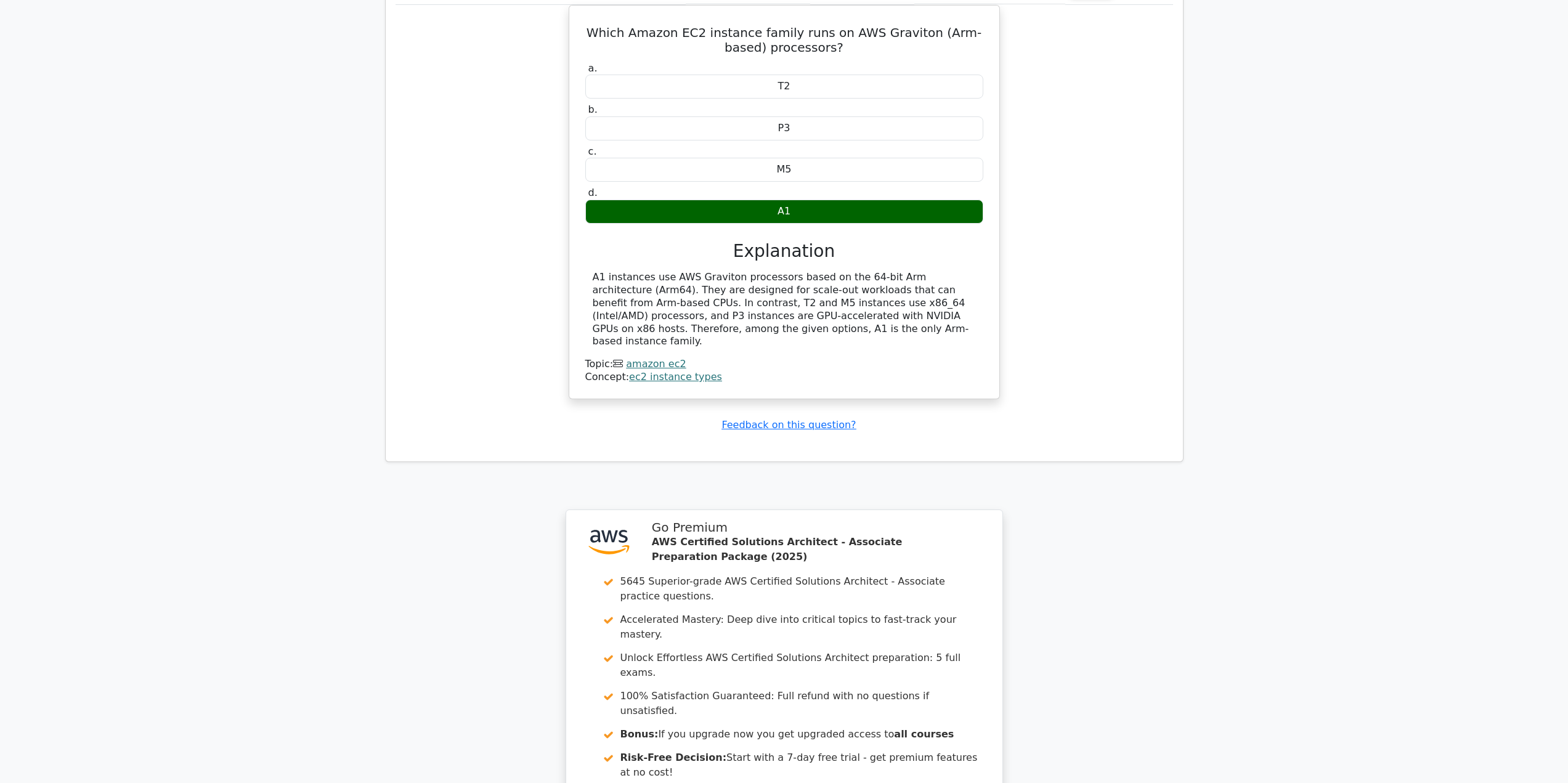
scroll to position [3946, 0]
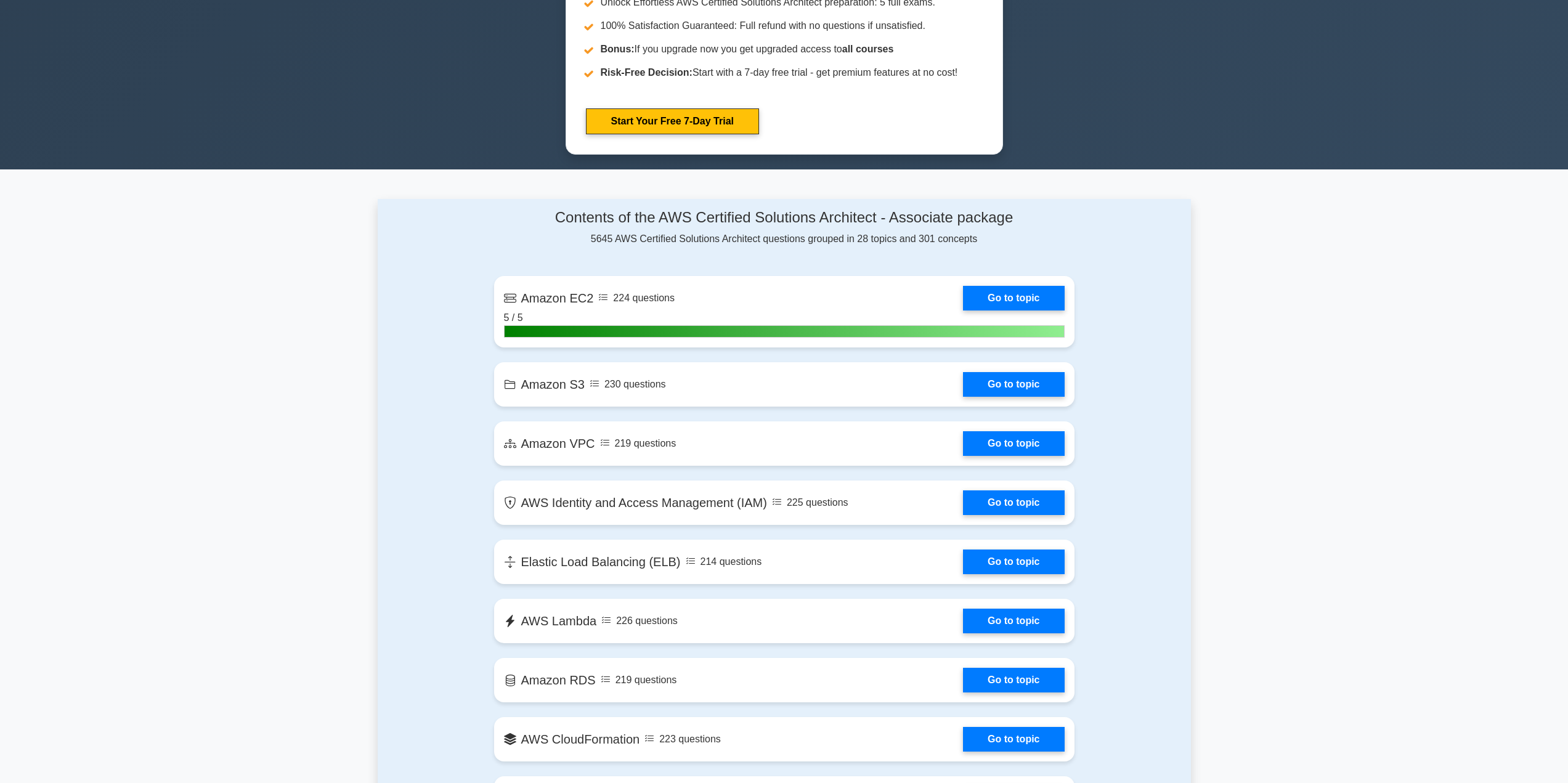
scroll to position [616, 0]
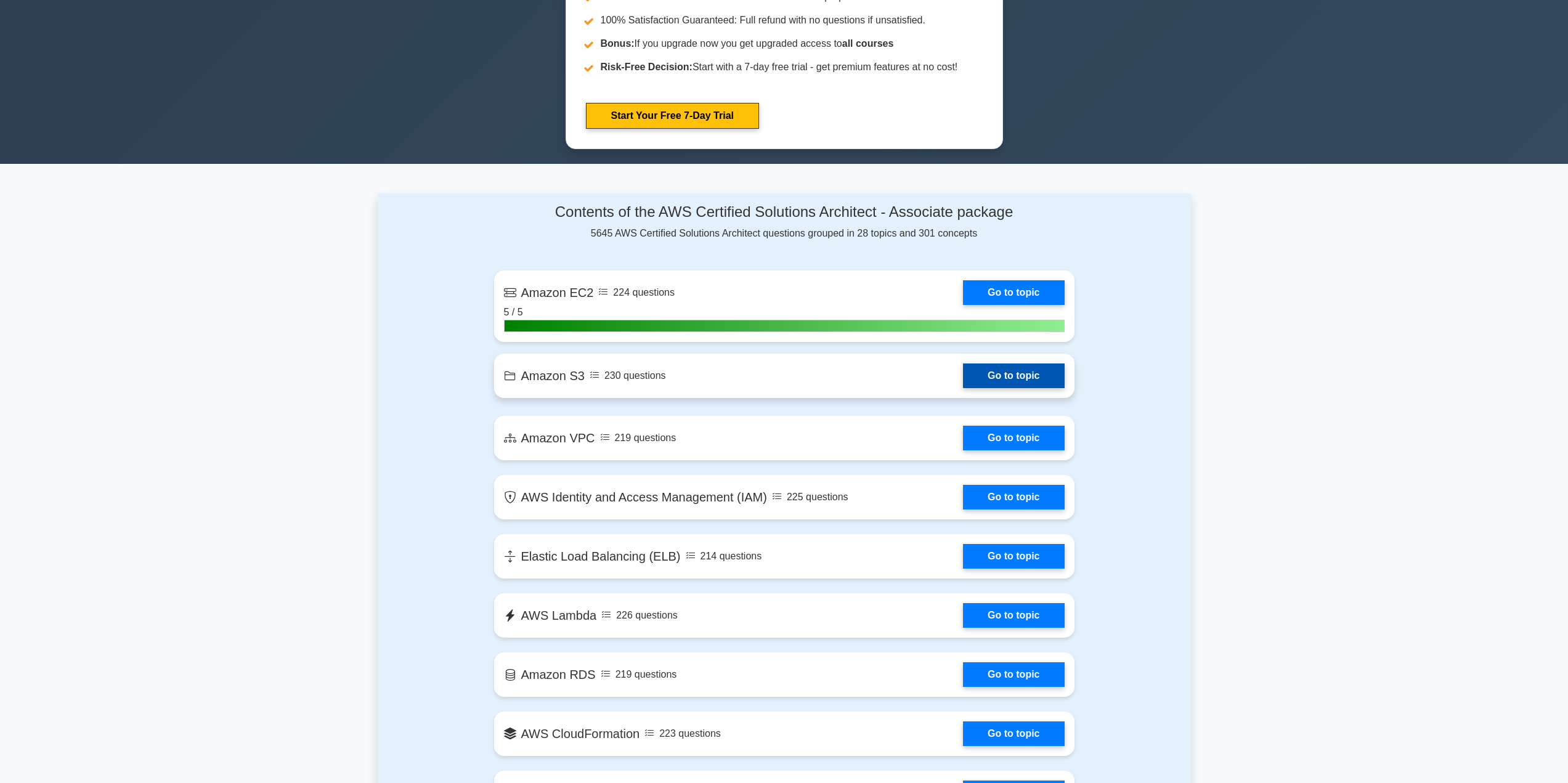
click at [993, 373] on link "Go to topic" at bounding box center [1013, 376] width 101 height 25
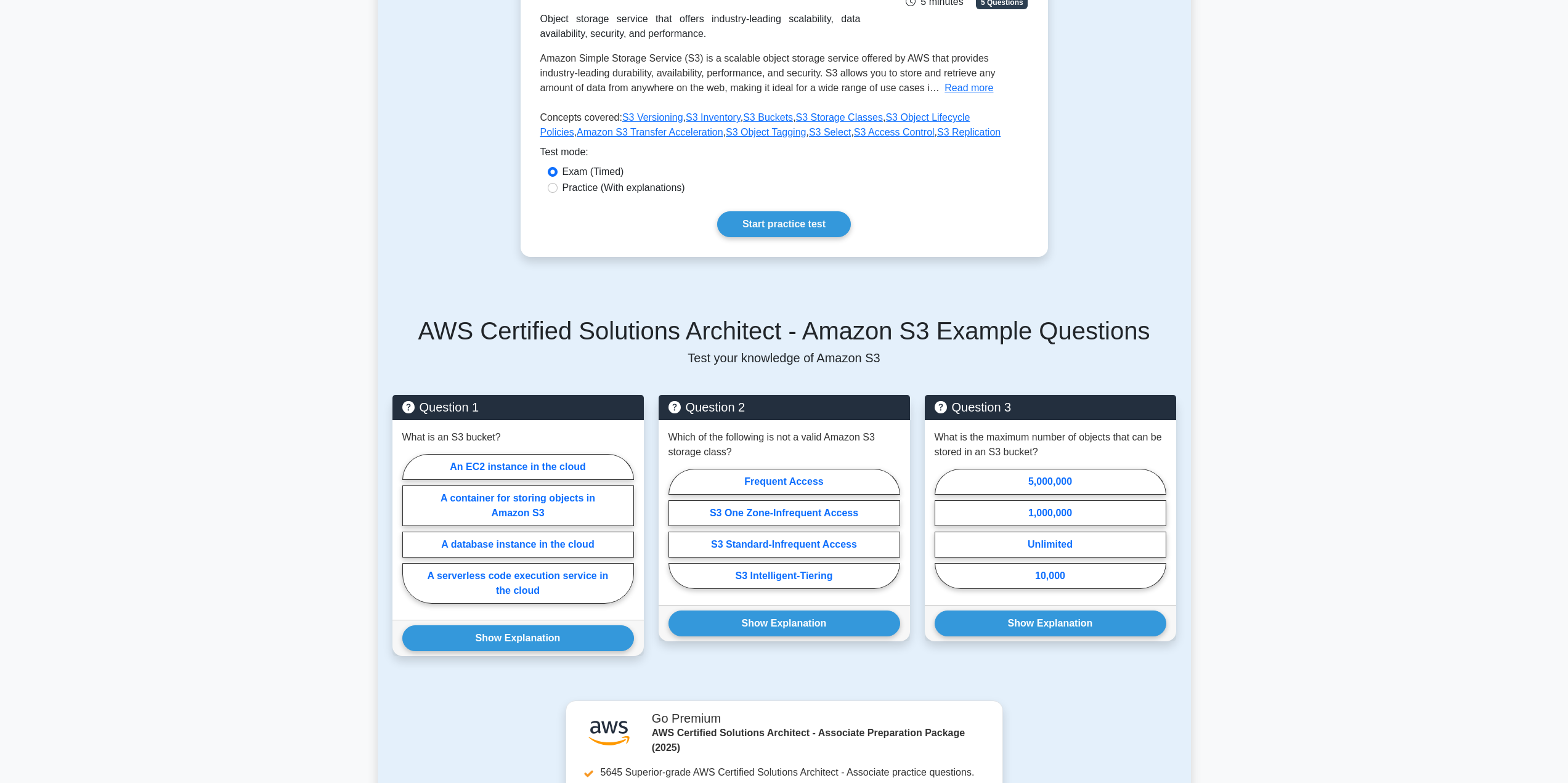
scroll to position [247, 0]
